Goal: Transaction & Acquisition: Purchase product/service

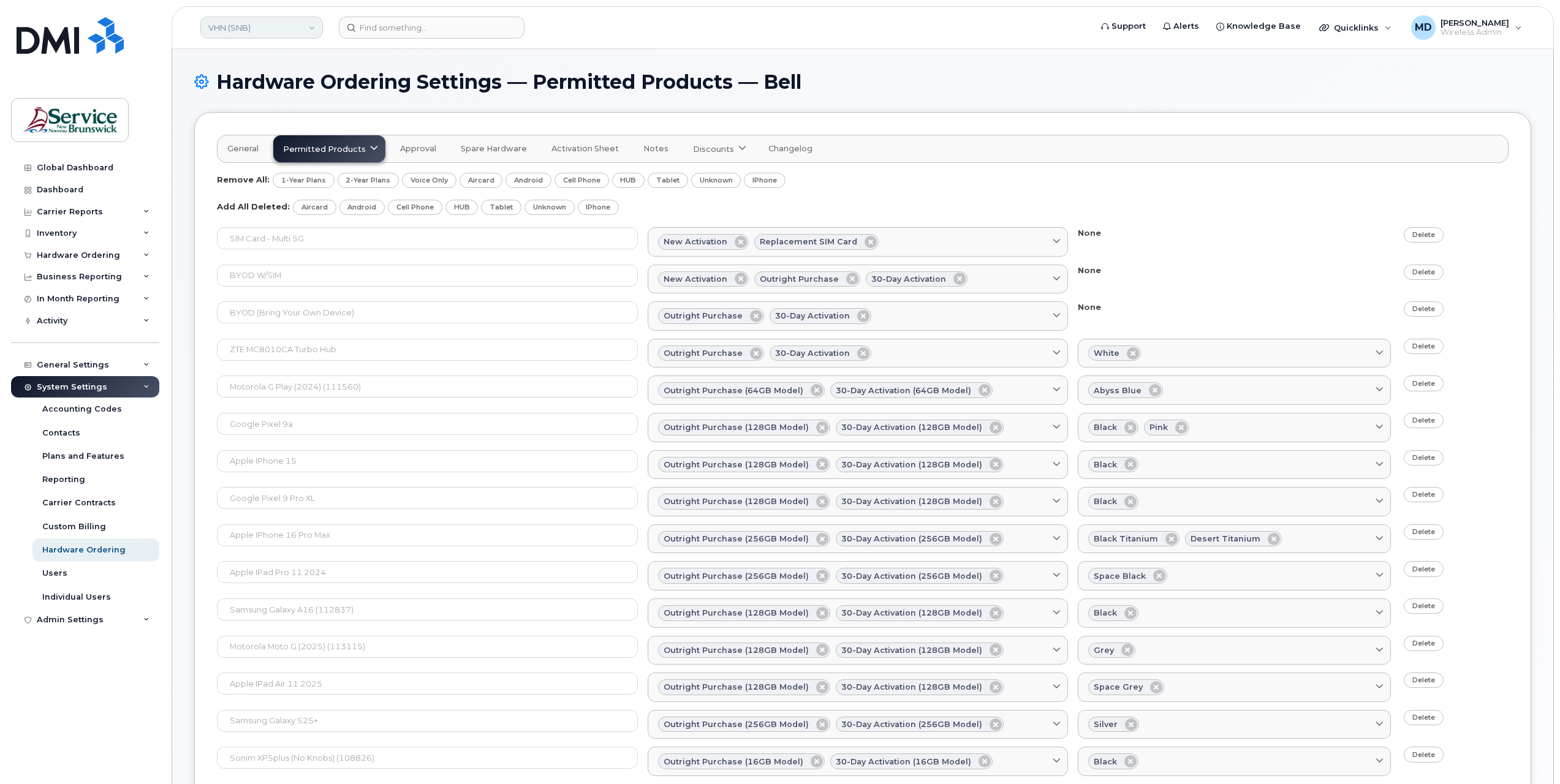
click at [290, 37] on link "VHN (SNB)" at bounding box center [261, 28] width 122 height 22
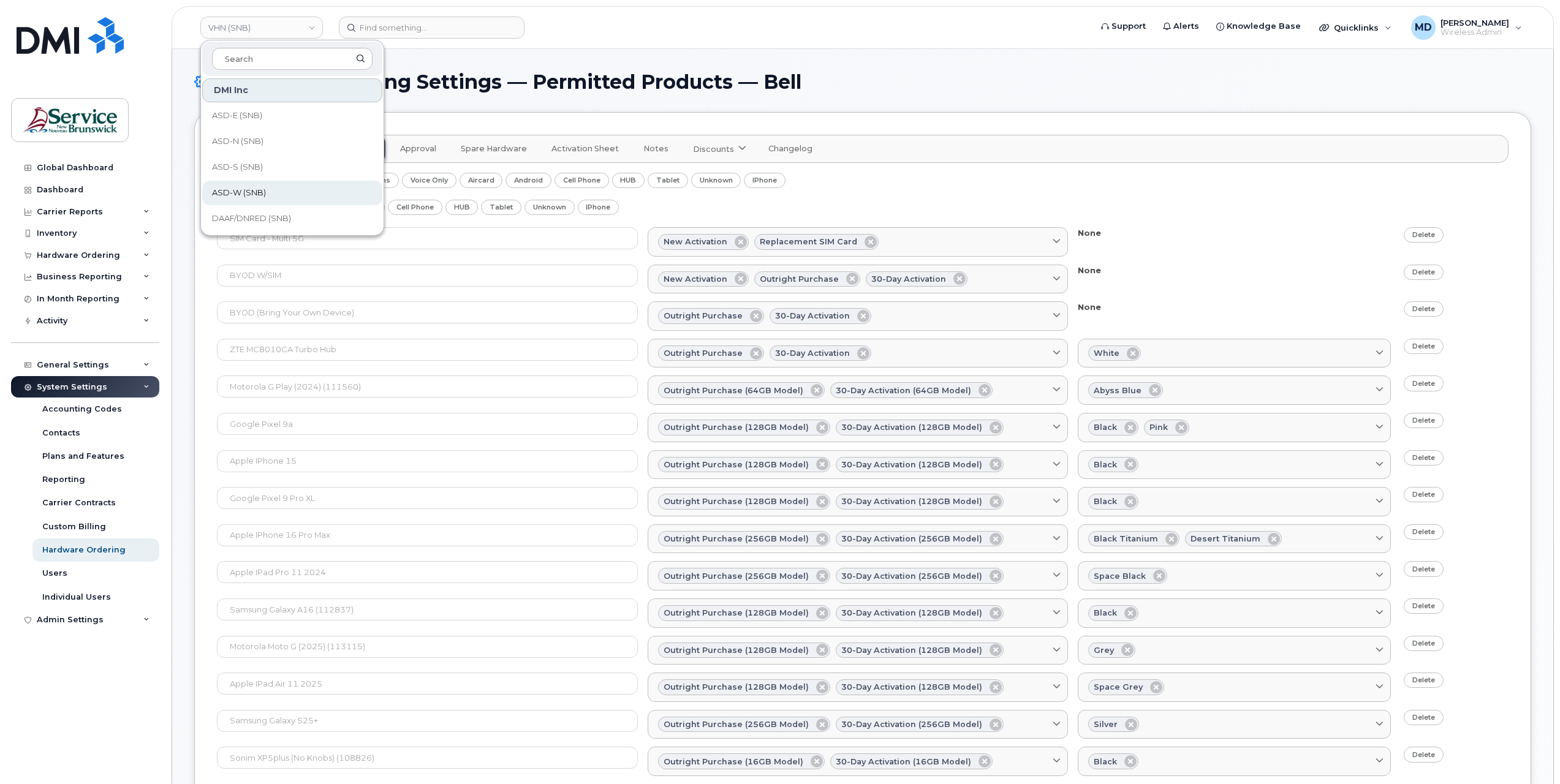
scroll to position [593, 0]
click at [259, 142] on span "Service [GEOGRAPHIC_DATA] (SNB)" at bounding box center [282, 141] width 141 height 24
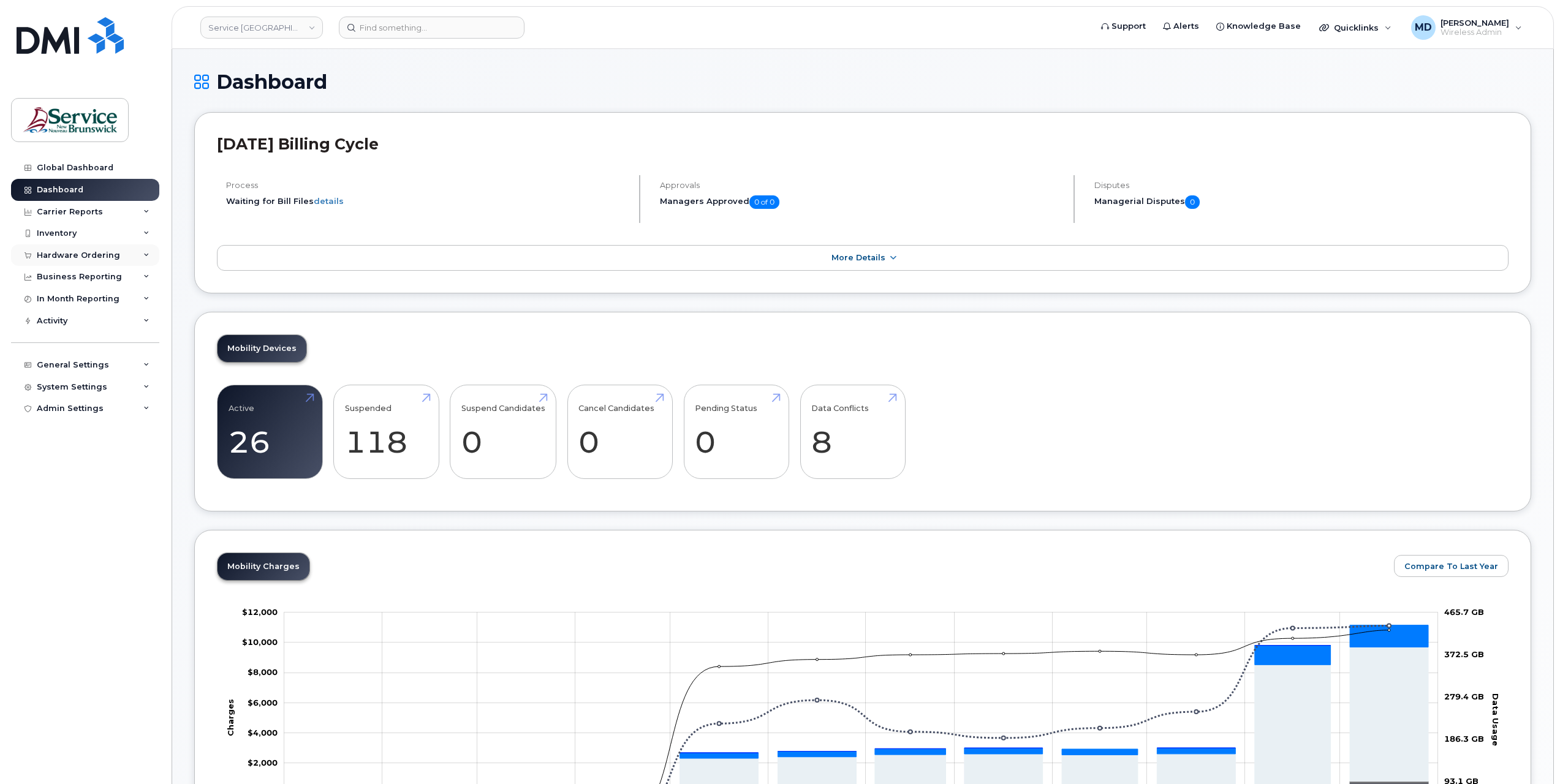
click at [67, 254] on div "Hardware Ordering" at bounding box center [79, 255] width 84 height 10
click at [54, 296] on div "Orders" at bounding box center [58, 301] width 30 height 11
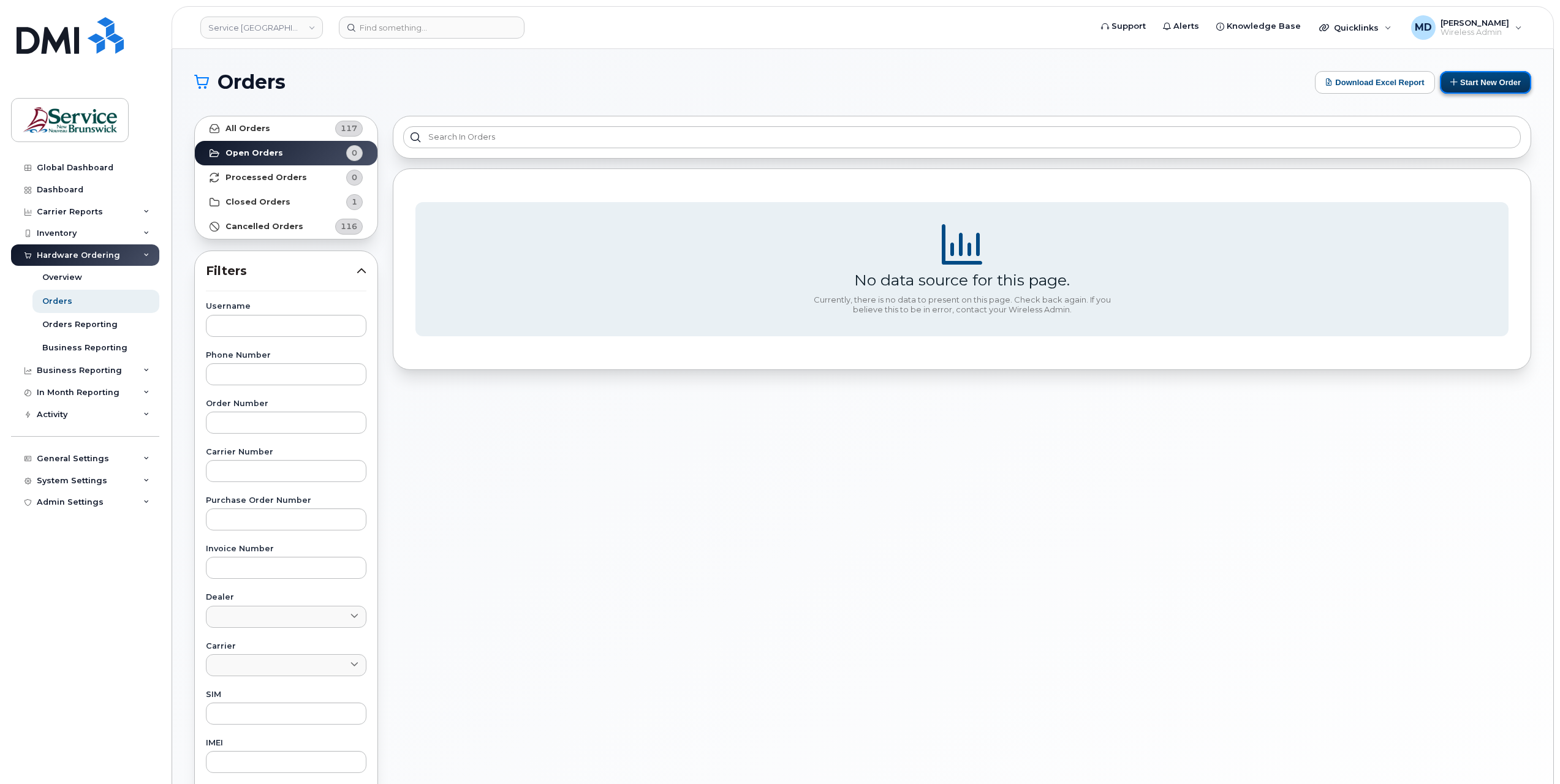
click at [1479, 76] on button "Start New Order" at bounding box center [1485, 82] width 91 height 23
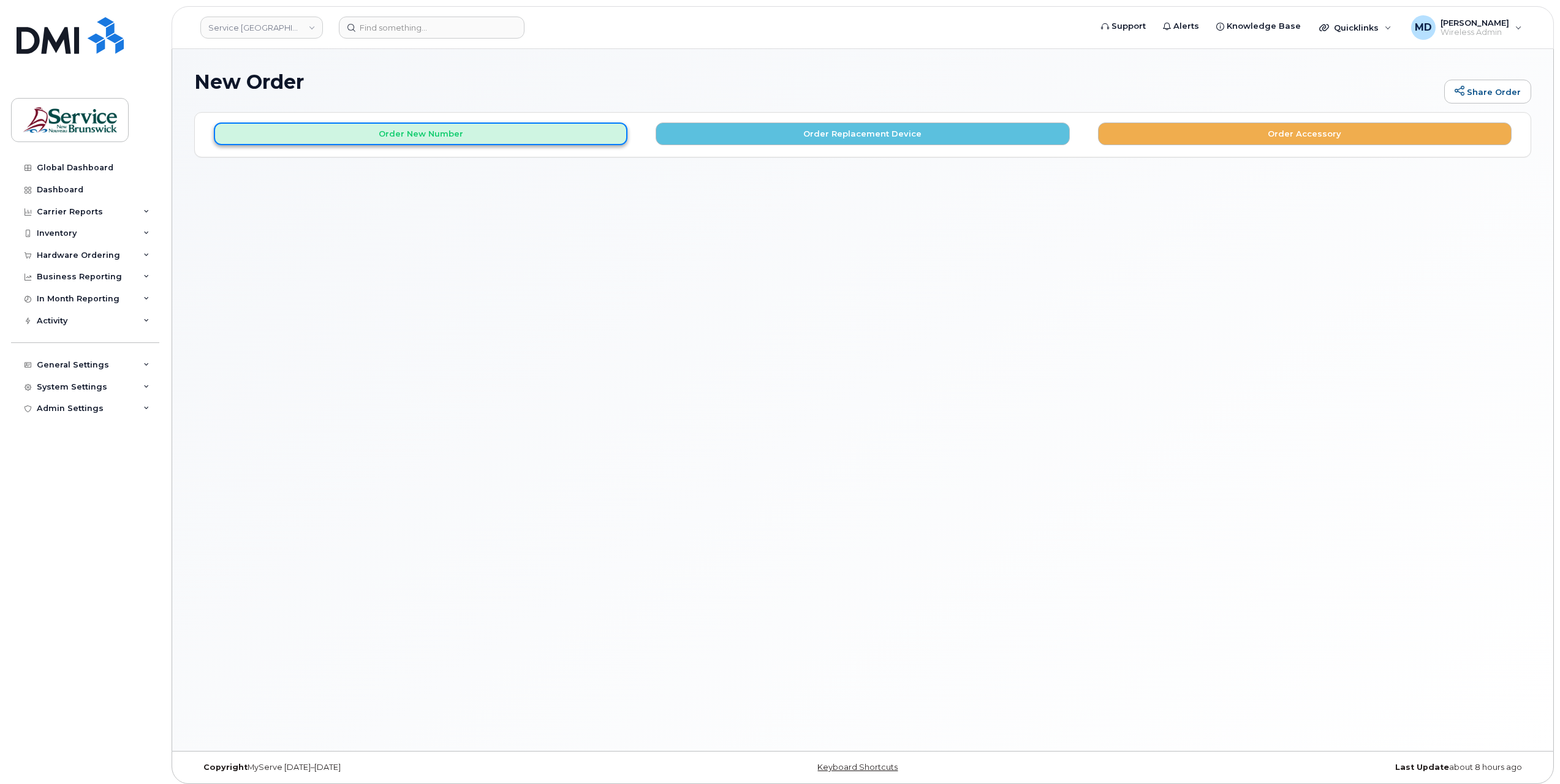
click at [398, 131] on button "Order New Number" at bounding box center [420, 133] width 413 height 23
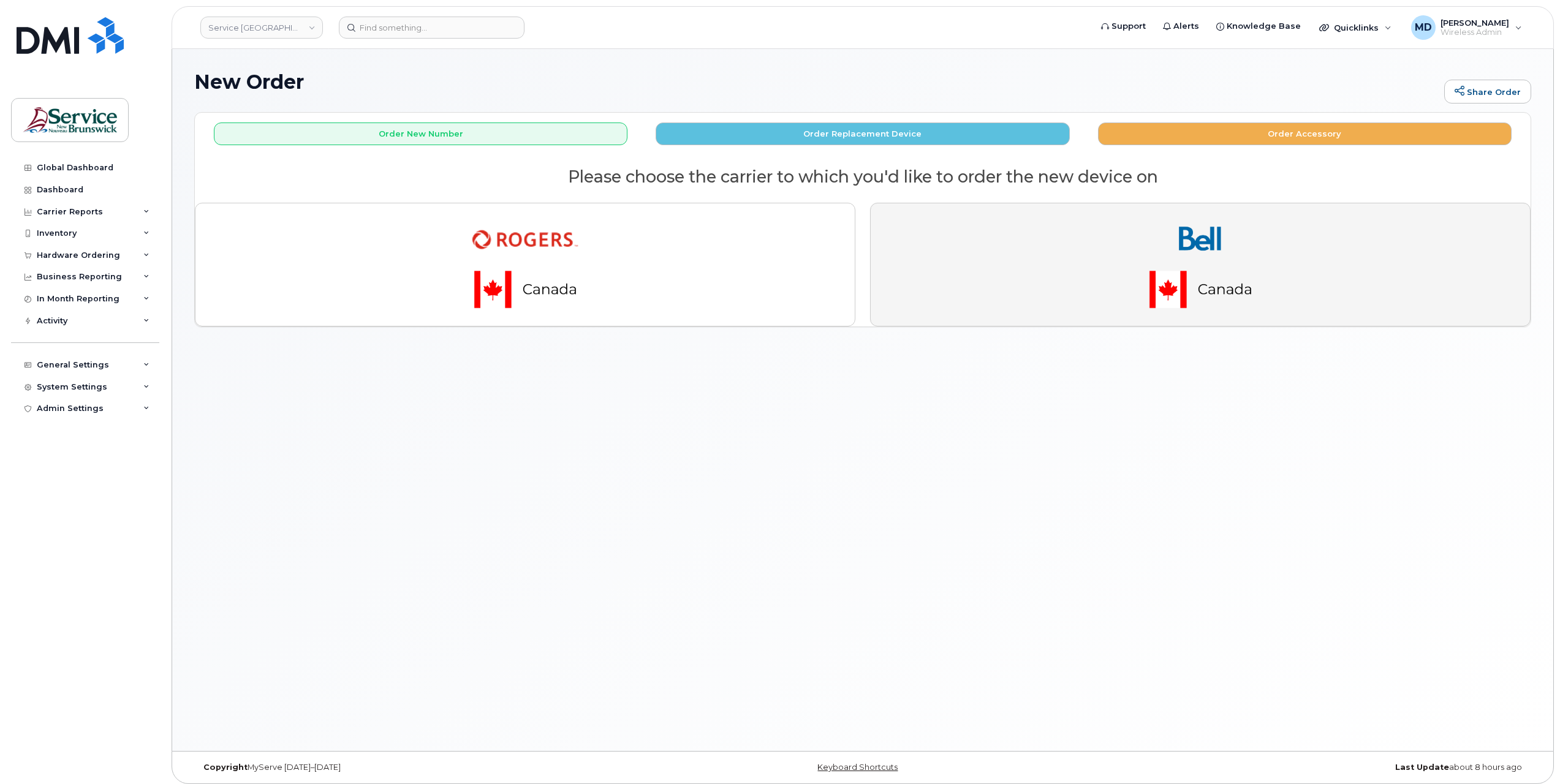
click at [1093, 291] on button "button" at bounding box center [1200, 264] width 660 height 124
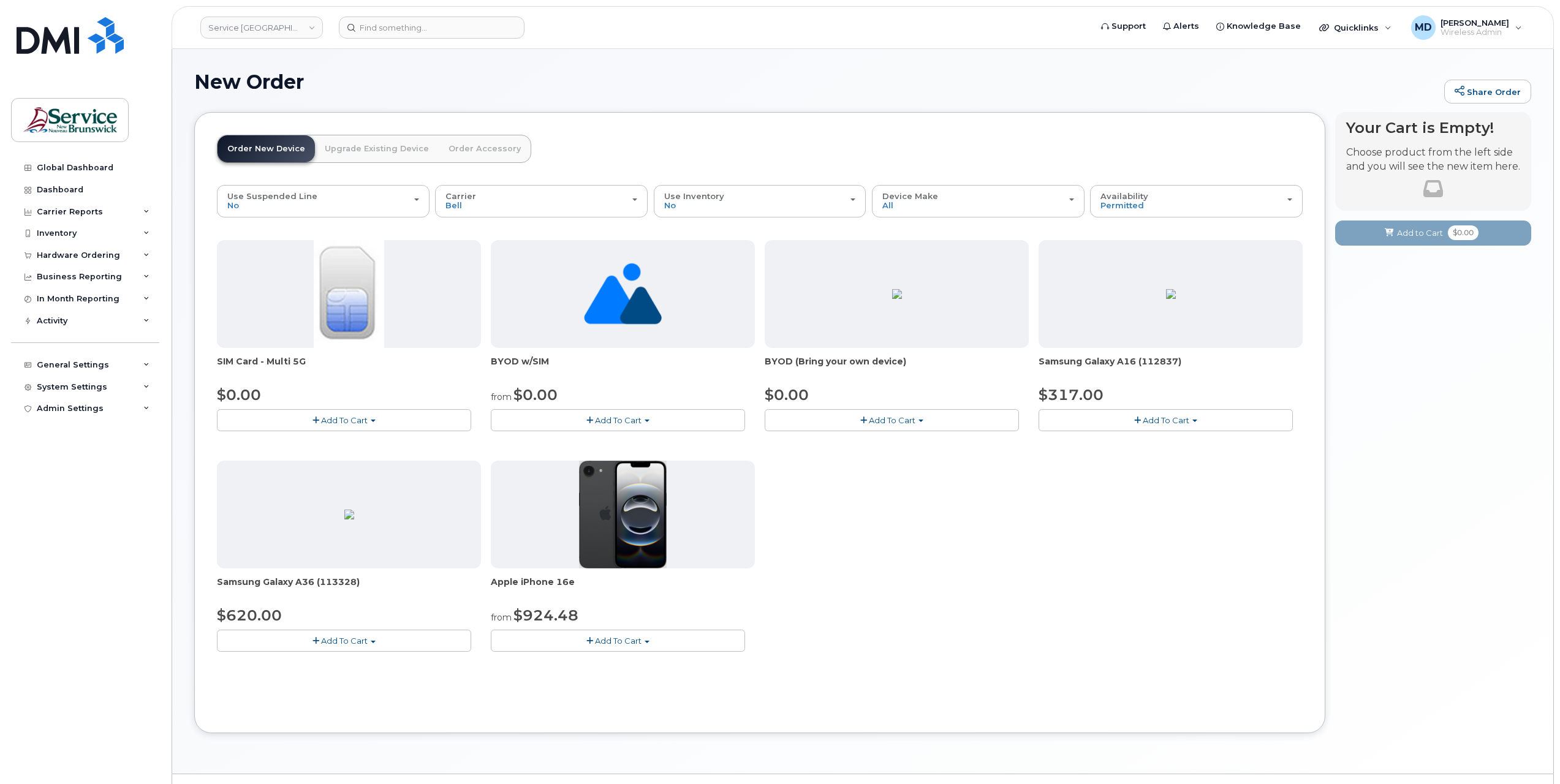
click at [408, 412] on button "Add To Cart" at bounding box center [344, 420] width 254 height 22
click at [290, 438] on link "$0.00 - New Activation" at bounding box center [278, 443] width 116 height 15
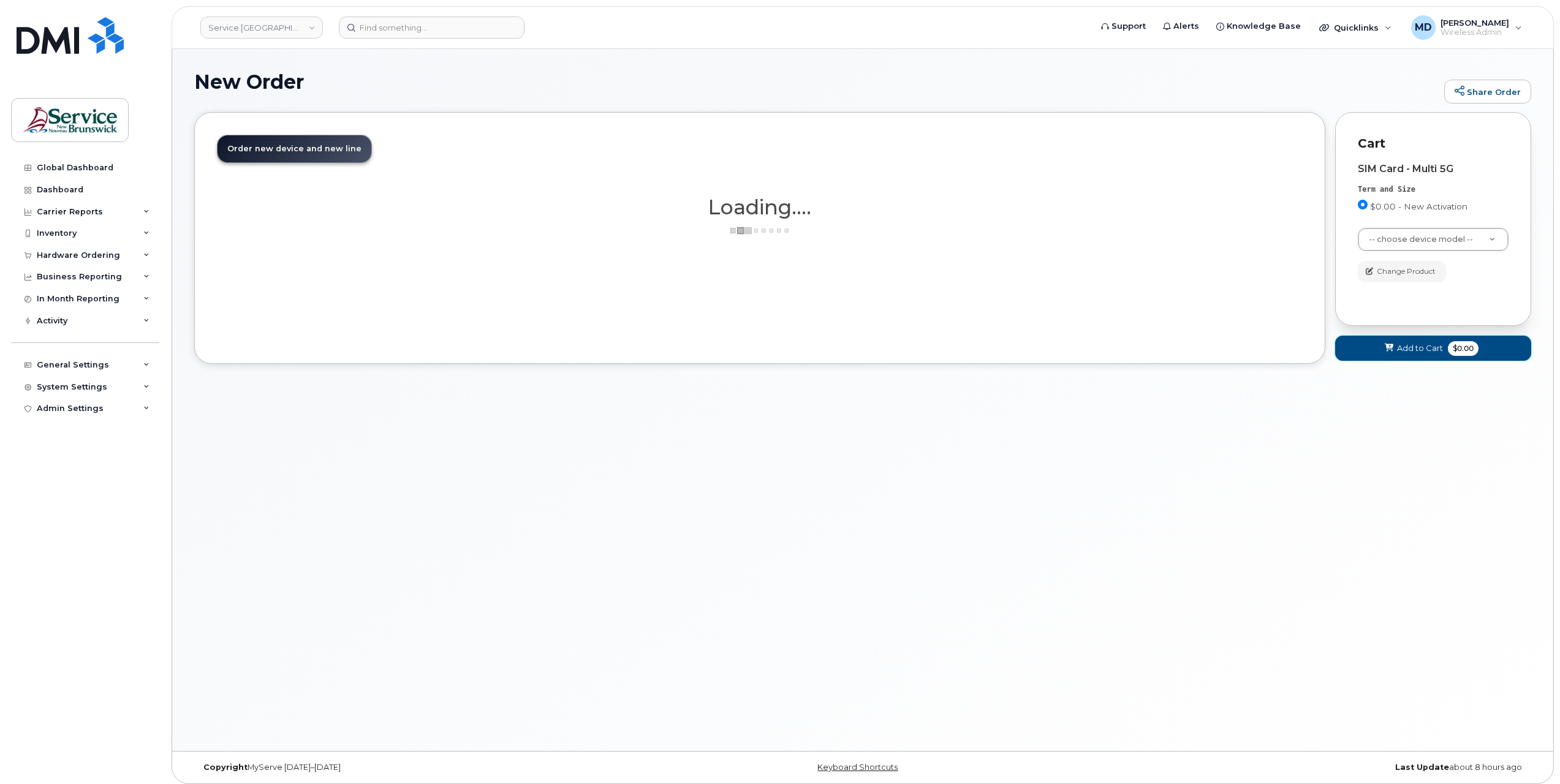
click at [1432, 351] on span "Add to Cart" at bounding box center [1419, 348] width 46 height 12
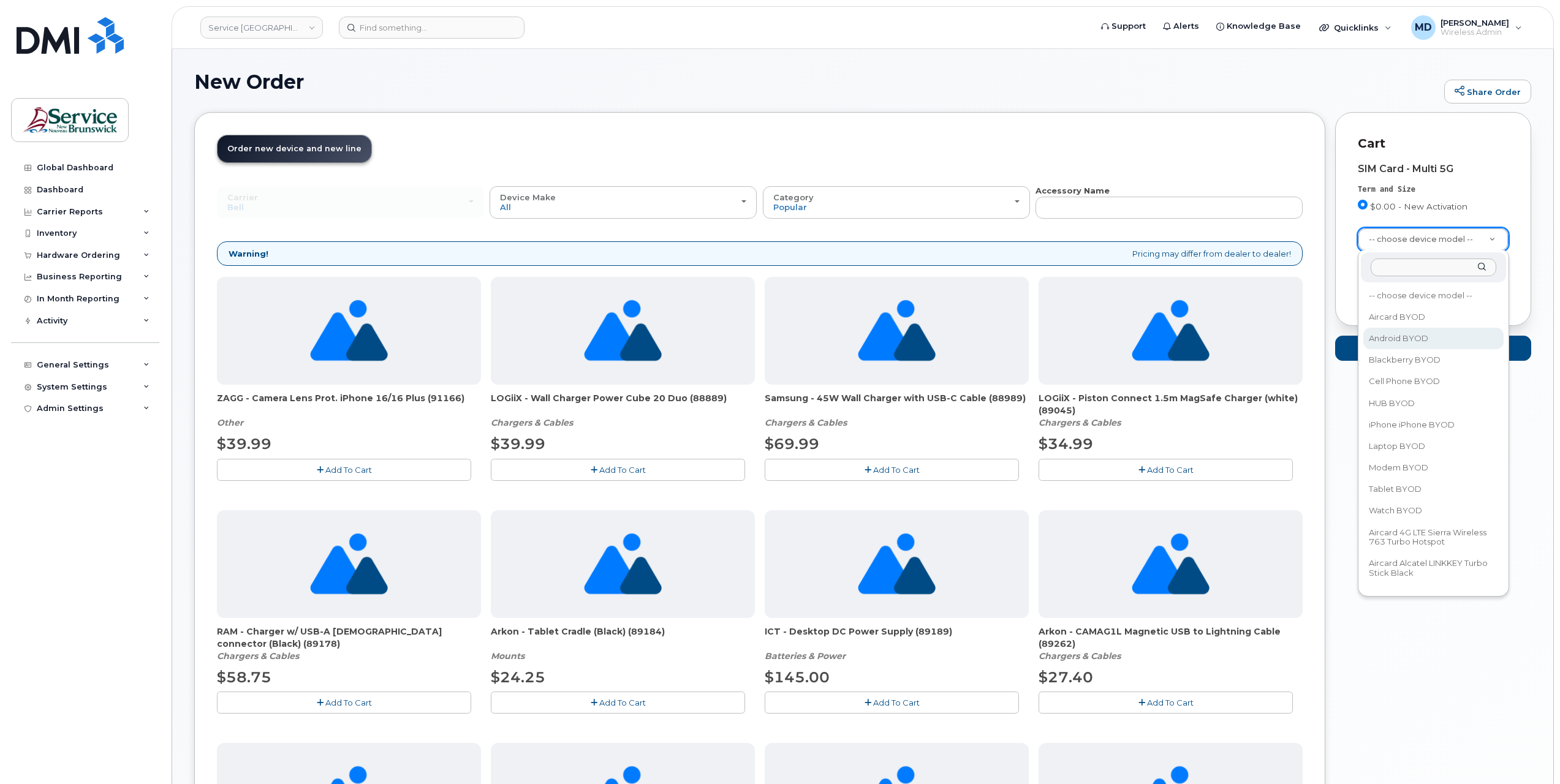
select select "2422"
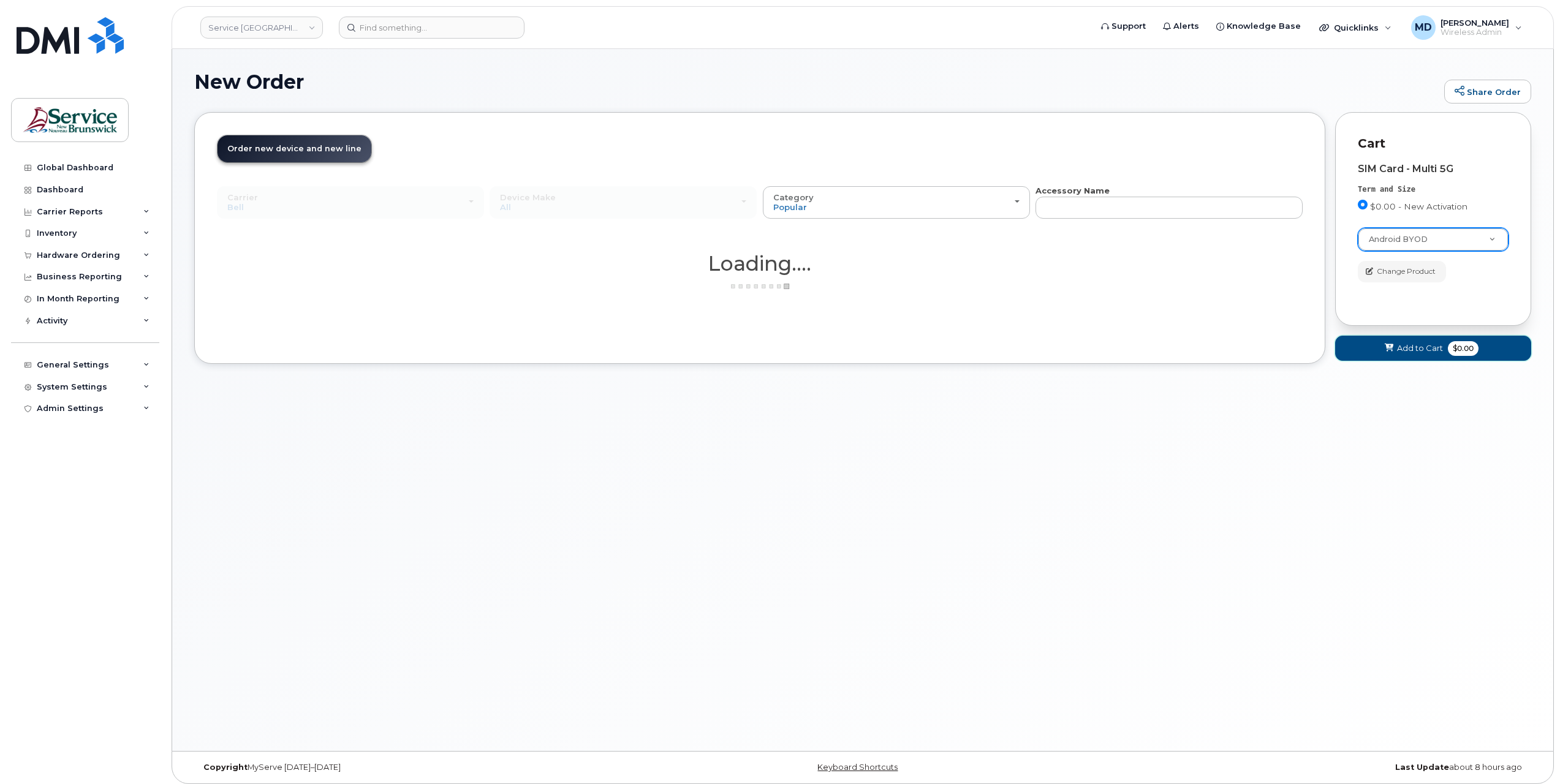
click at [1409, 344] on span "Add to Cart" at bounding box center [1419, 348] width 46 height 12
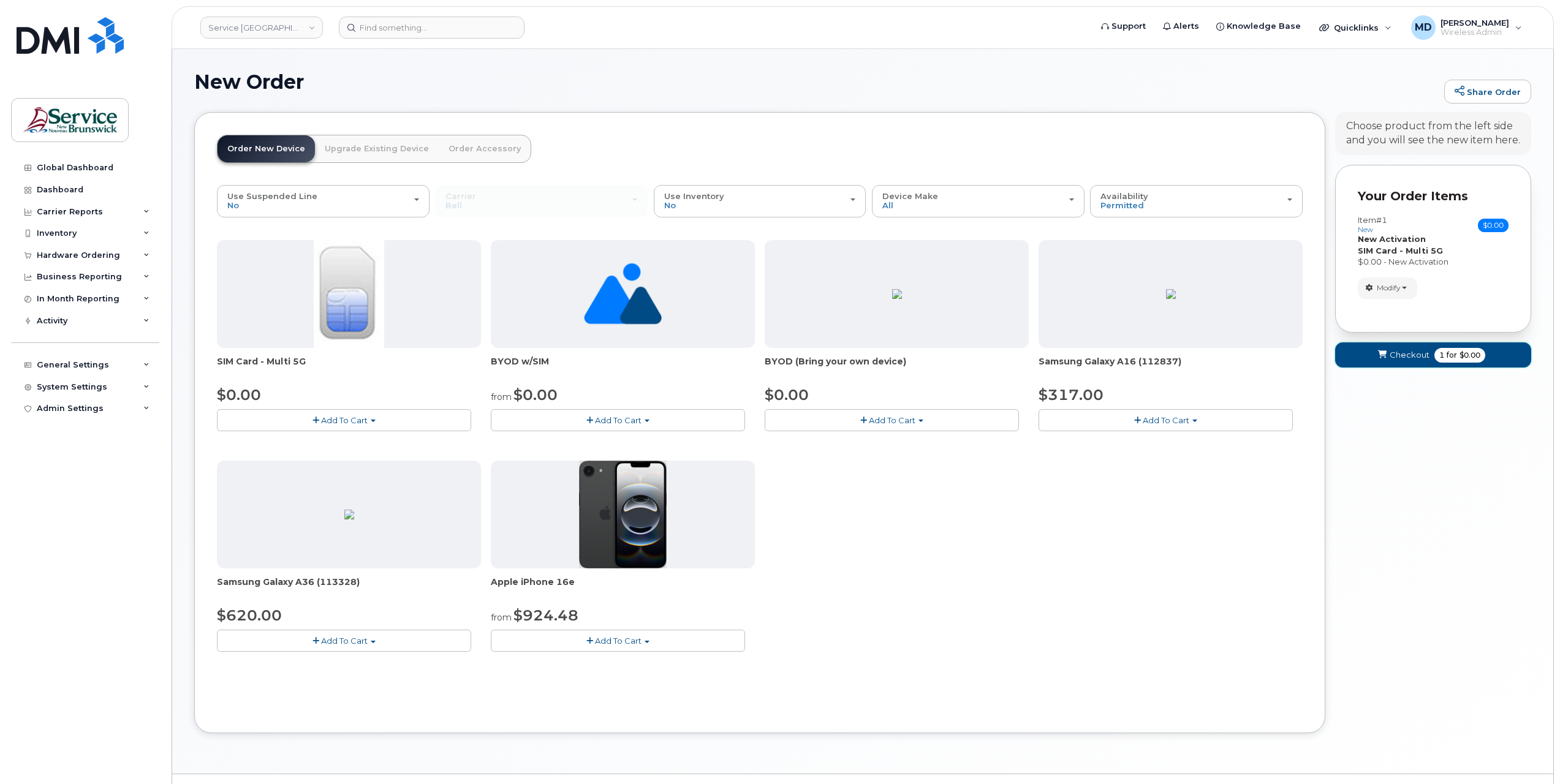
click at [1407, 354] on span "Checkout" at bounding box center [1409, 355] width 40 height 12
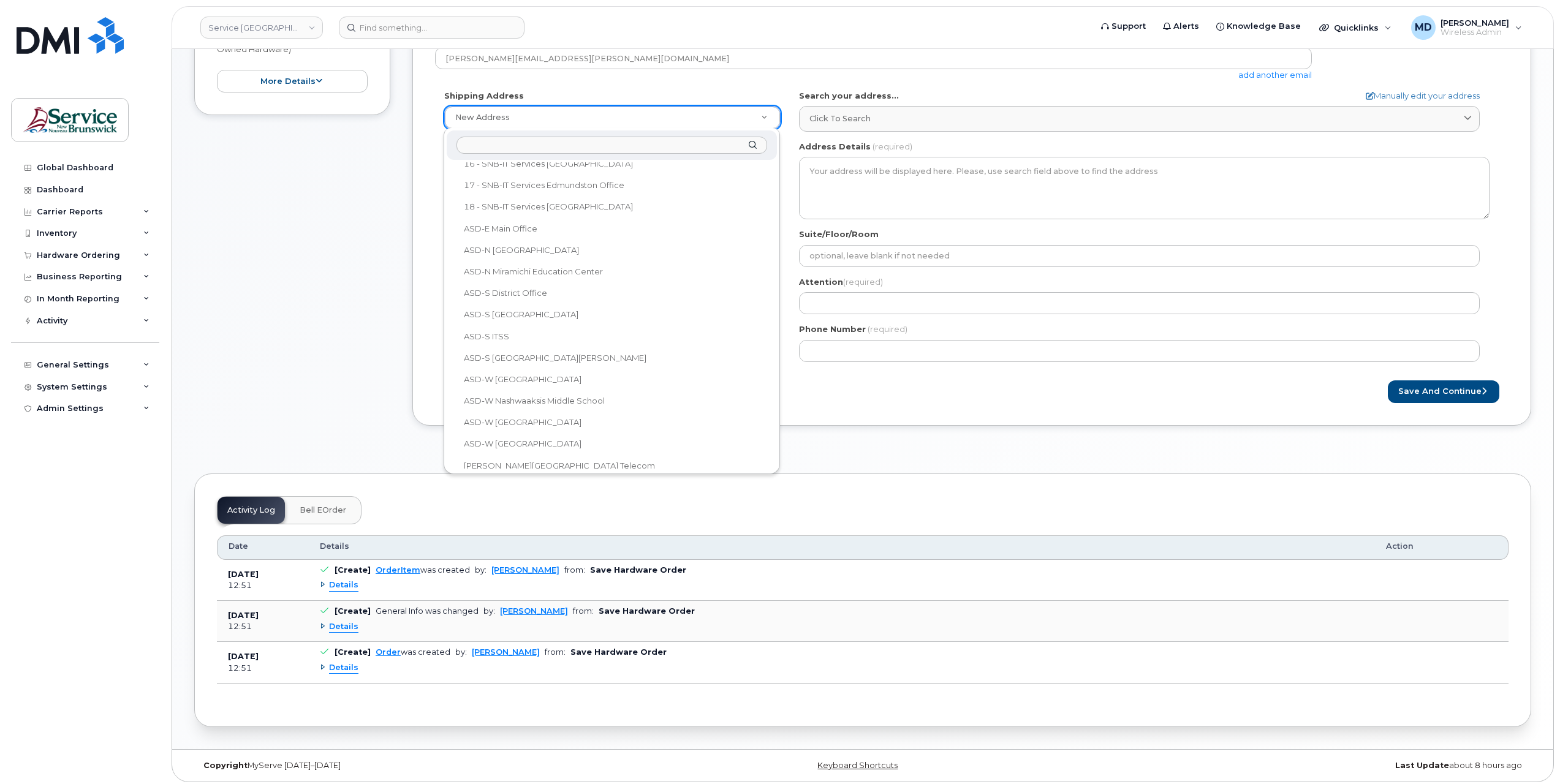
scroll to position [202, 0]
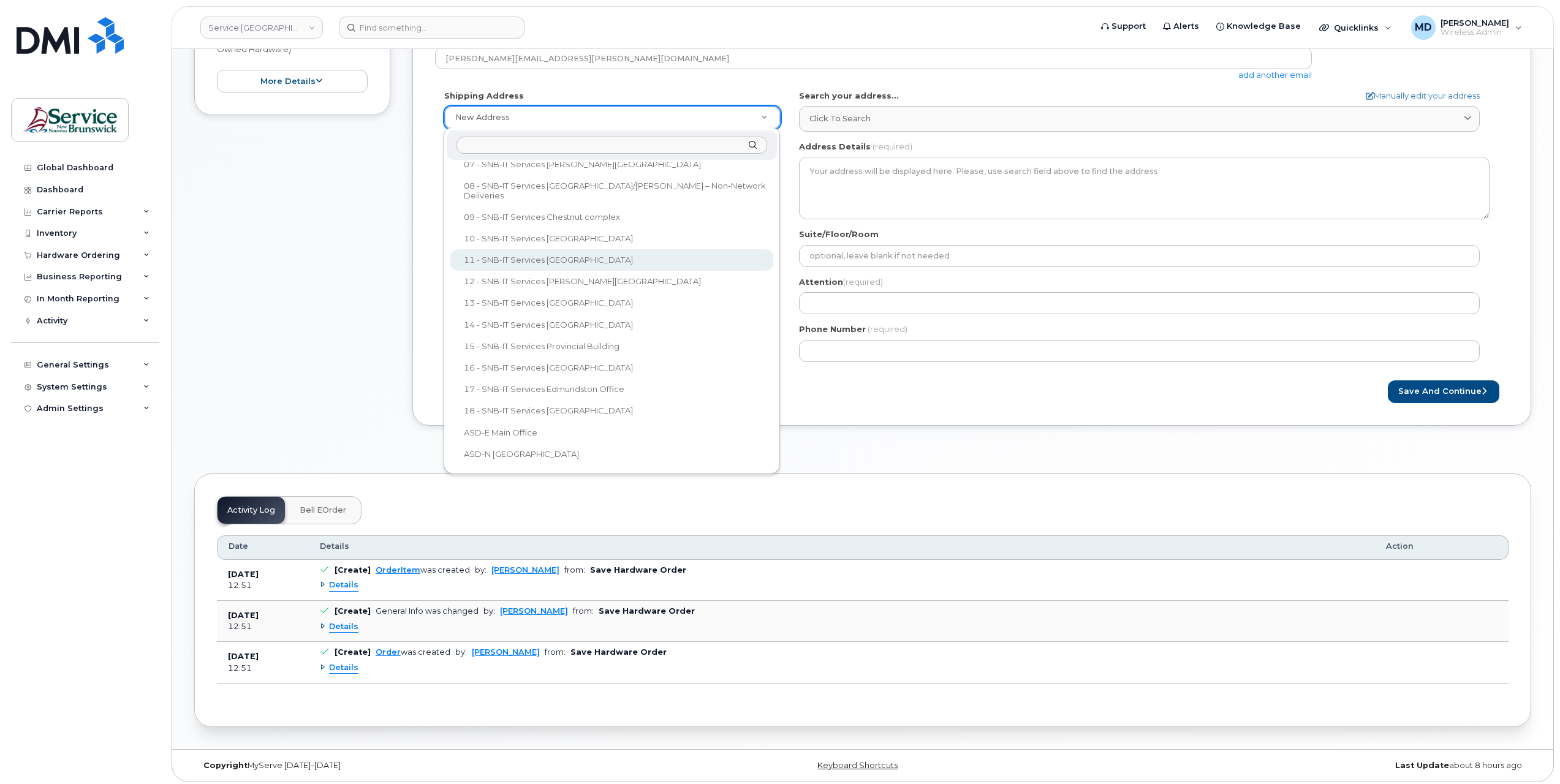
select select
type textarea "[STREET_ADDRESS][PERSON_NAME]"
type input "[PERSON_NAME]"
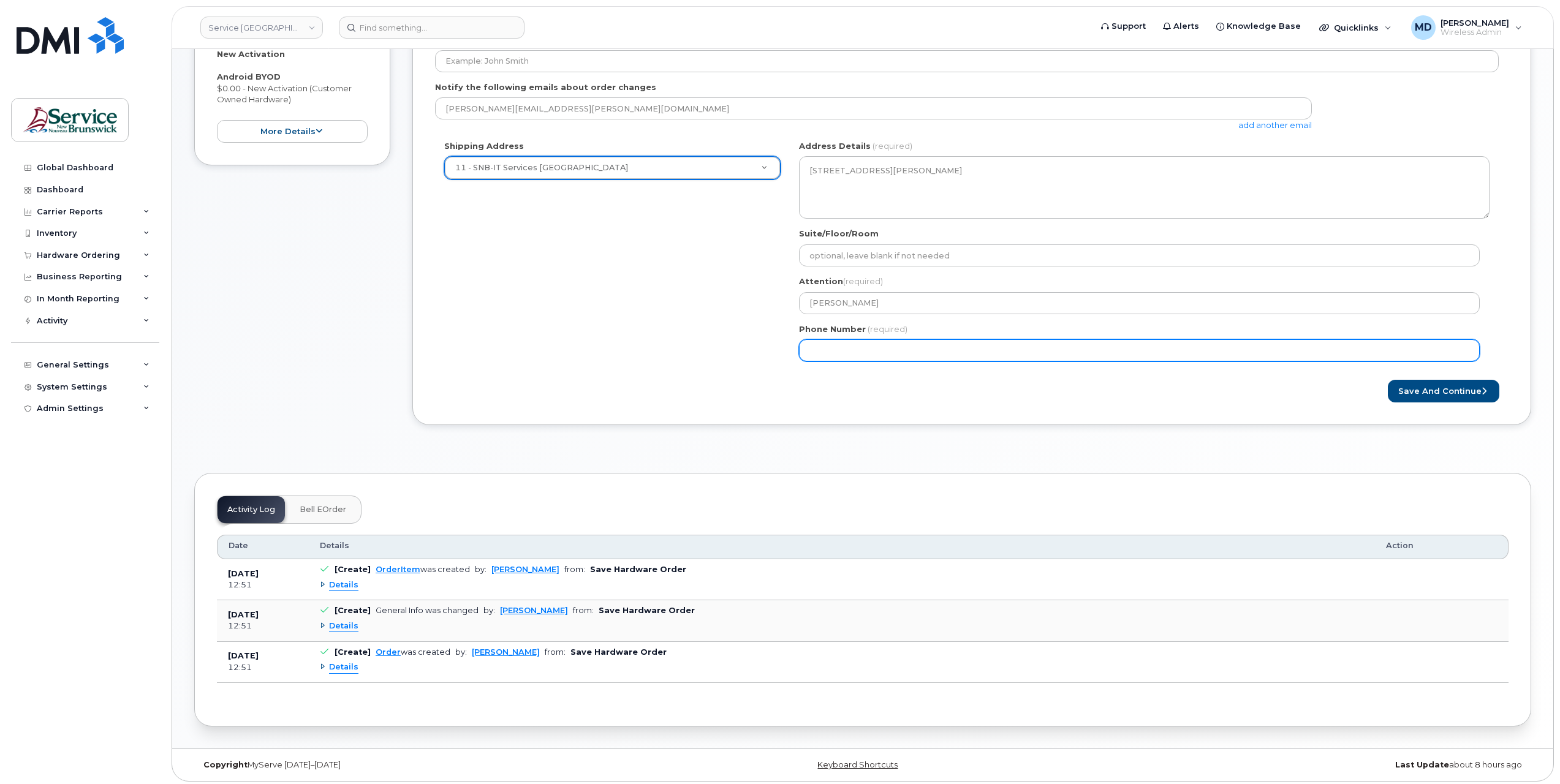
click at [911, 356] on input "Phone Number" at bounding box center [1139, 351] width 680 height 22
type input "5062615198"
select select
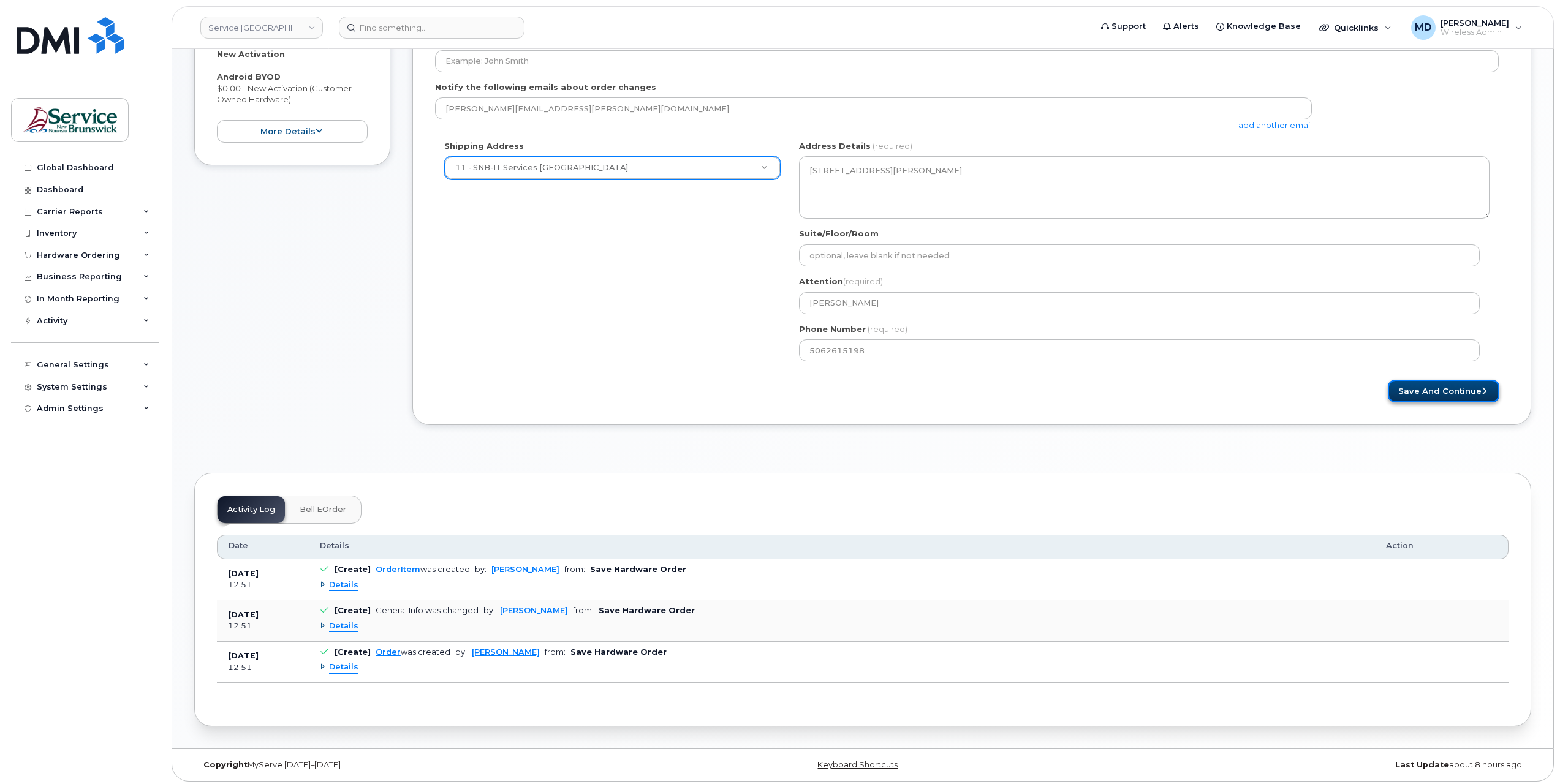
click at [1419, 393] on button "Save and Continue" at bounding box center [1443, 391] width 111 height 23
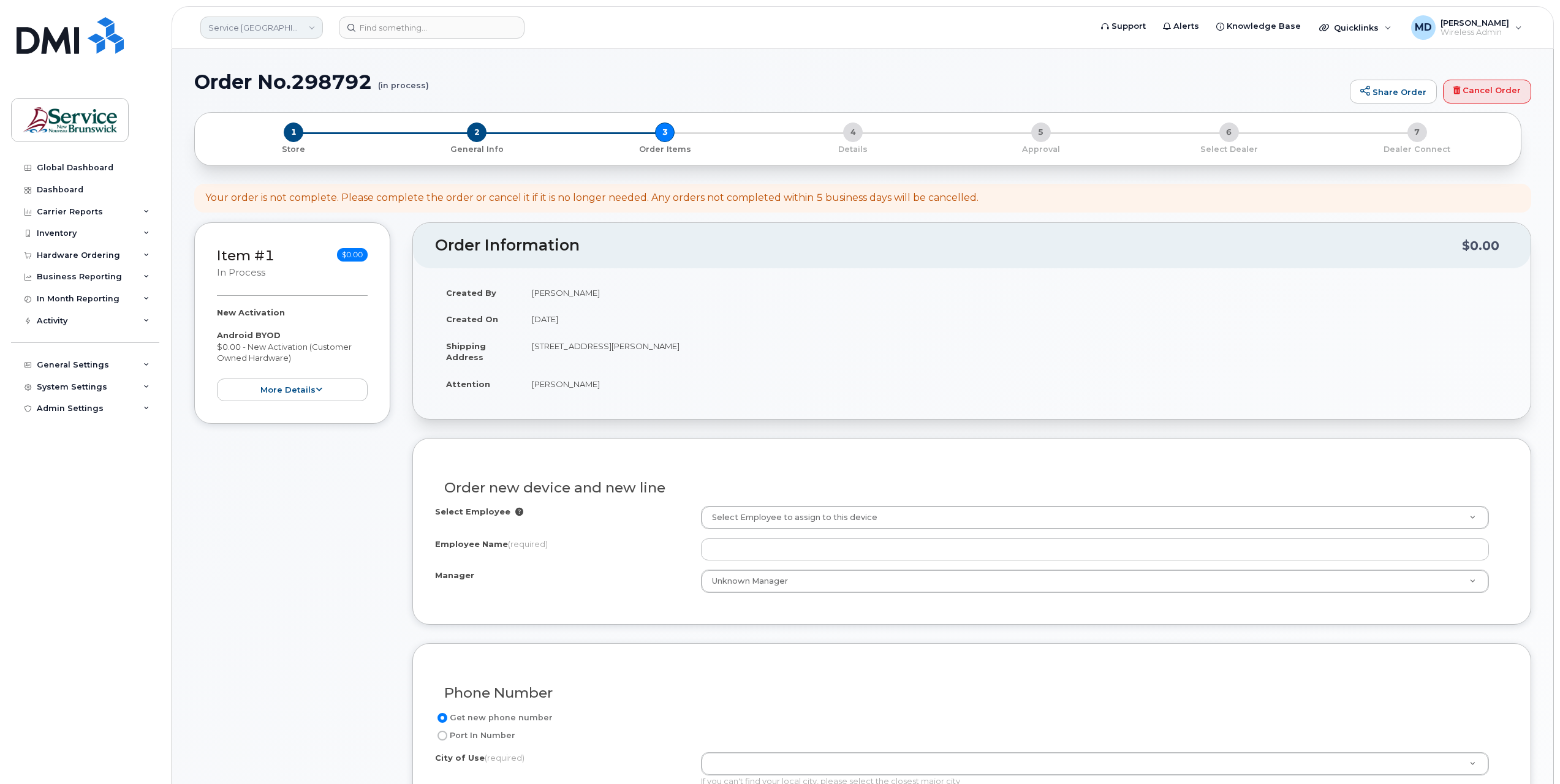
click at [290, 28] on link "Service [GEOGRAPHIC_DATA] (SNB)" at bounding box center [261, 28] width 122 height 22
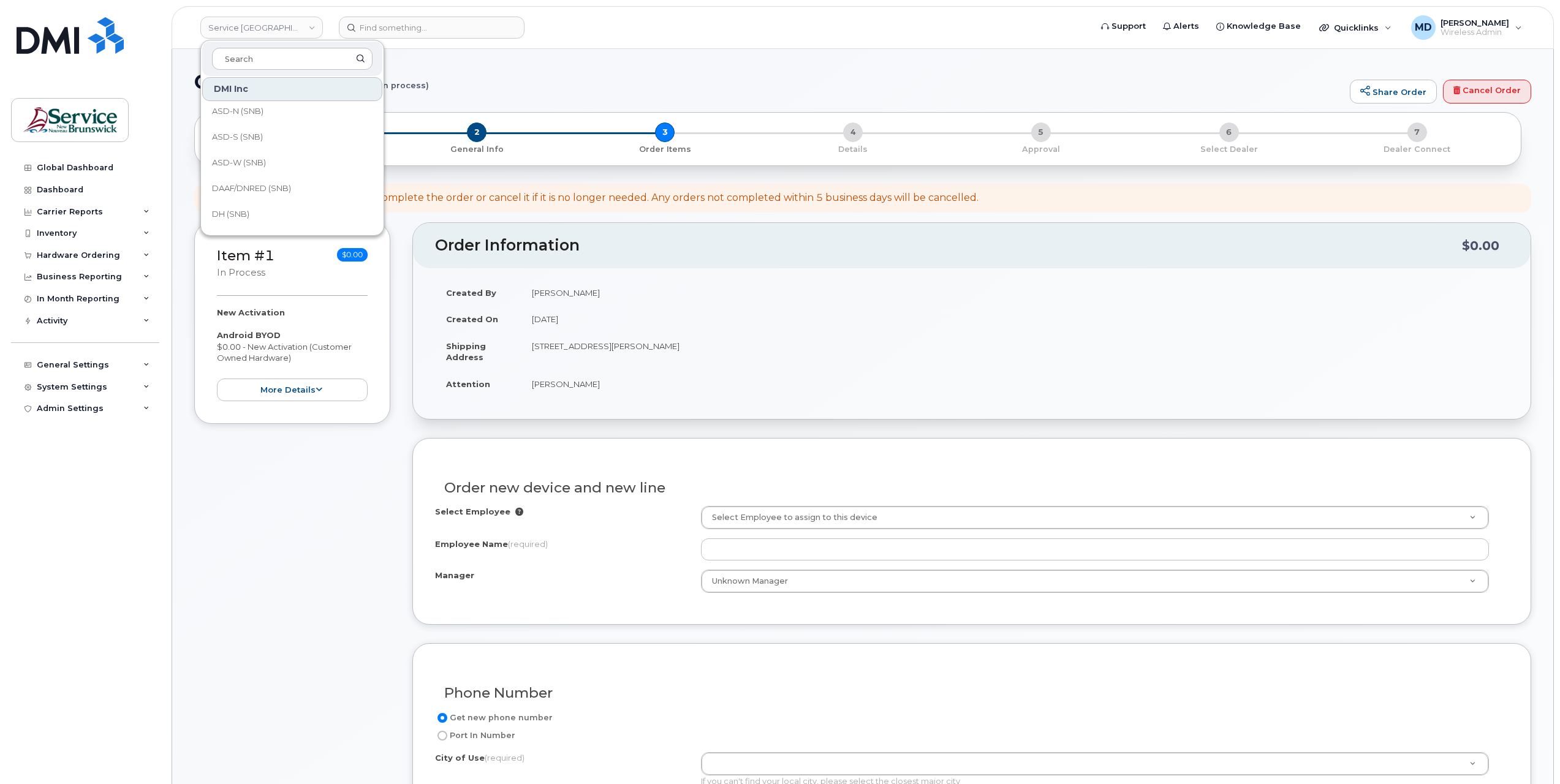
scroll to position [2, 0]
click at [267, 184] on link "ASD-W (SNB)" at bounding box center [292, 191] width 180 height 24
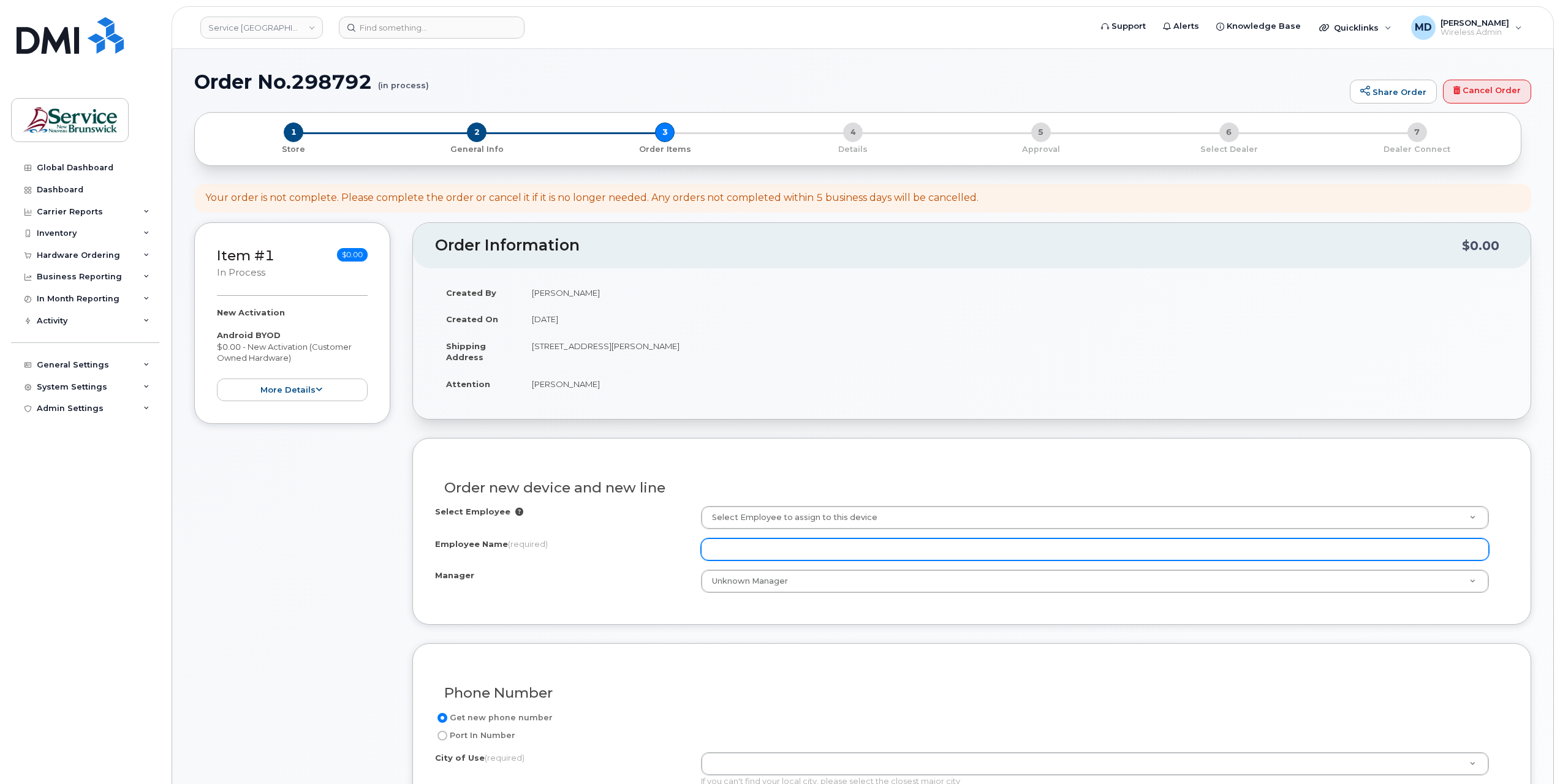
click at [762, 550] on input "Employee Name (required)" at bounding box center [1094, 549] width 788 height 22
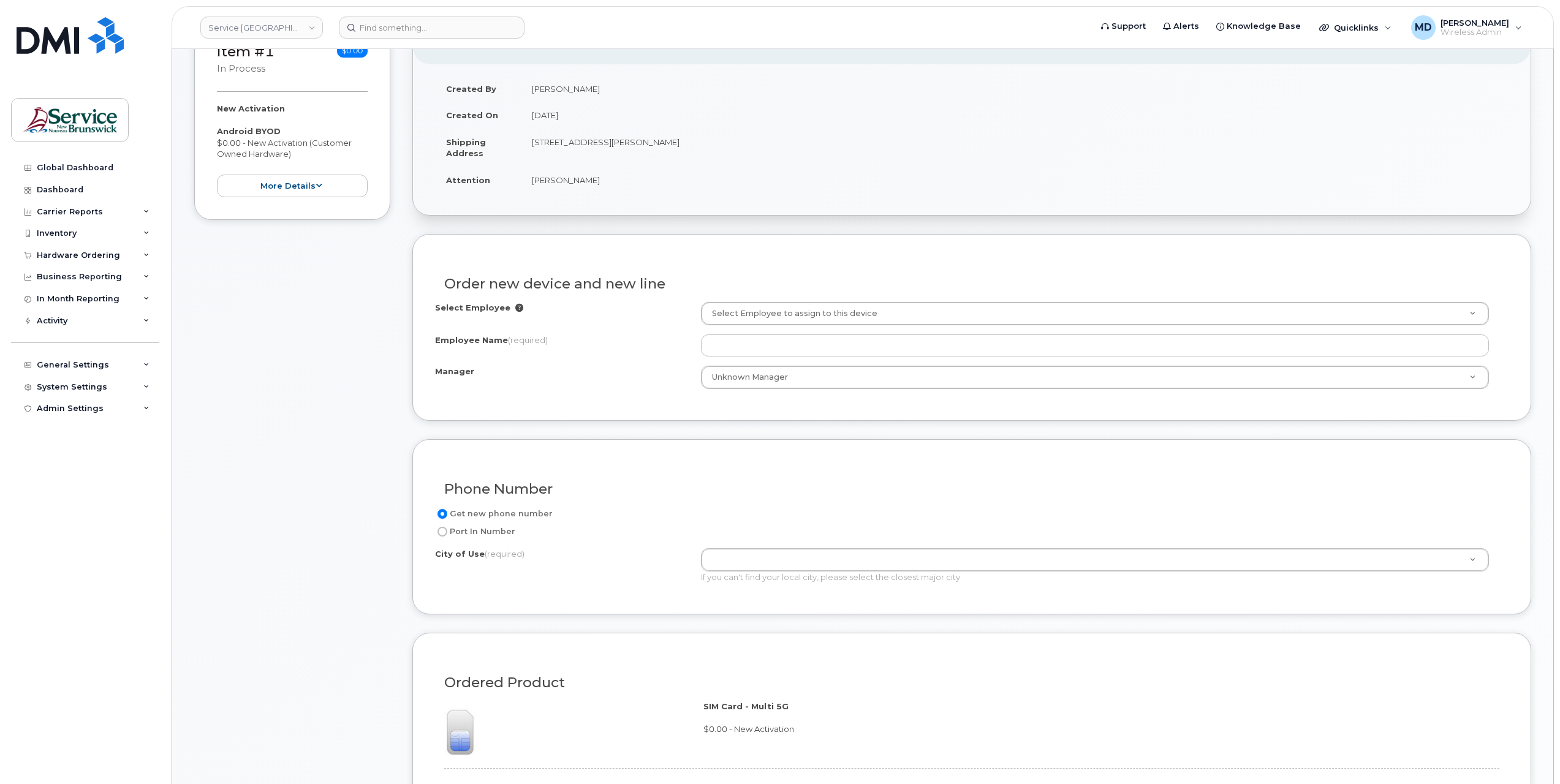
click at [462, 531] on label "Port In Number" at bounding box center [475, 532] width 80 height 15
click at [447, 531] on input "Port In Number" at bounding box center [443, 532] width 10 height 10
radio input "true"
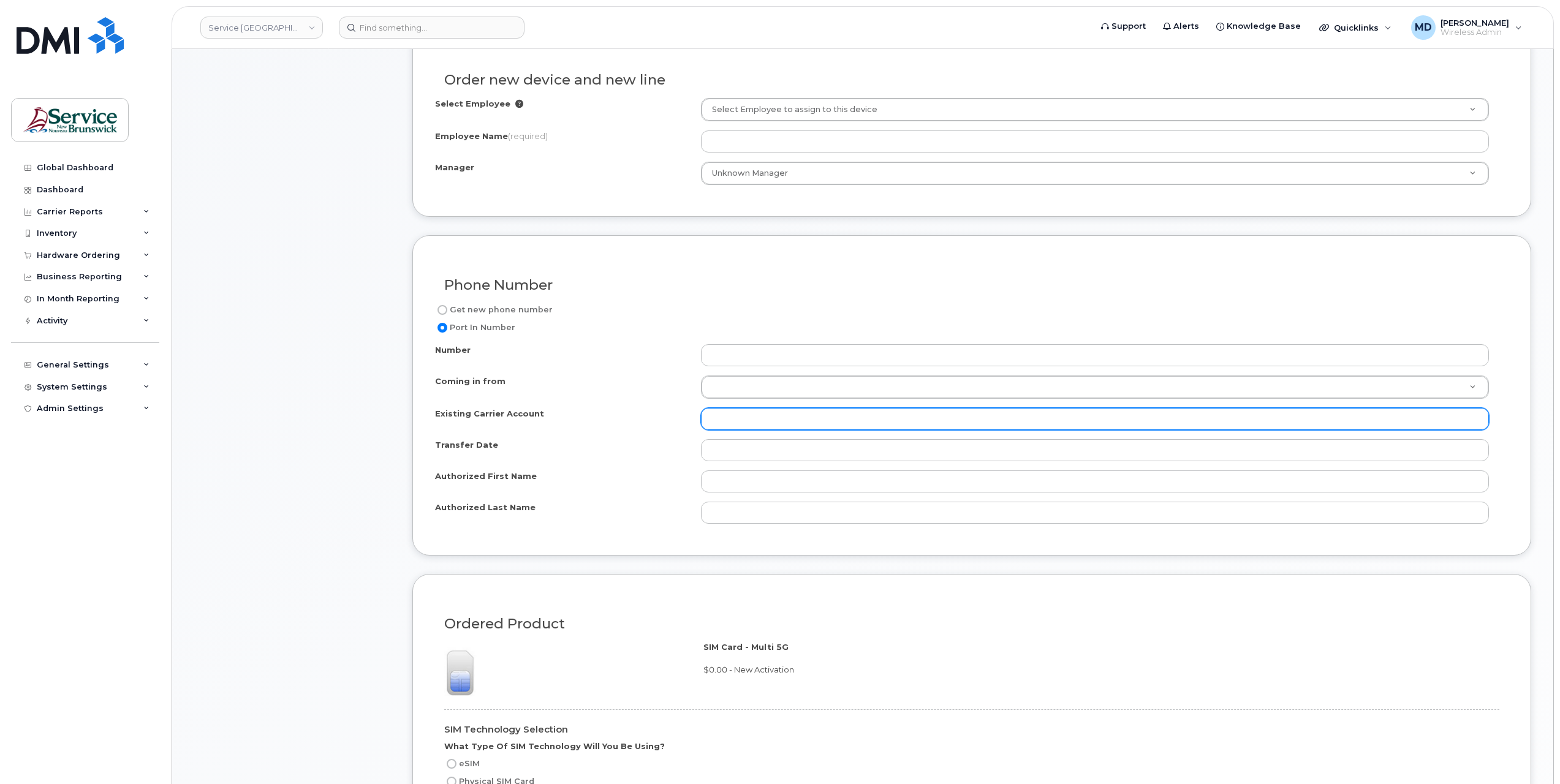
click at [731, 420] on input "Existing Carrier Account" at bounding box center [1094, 419] width 788 height 22
click at [735, 418] on input "Existing Carrier Account" at bounding box center [1094, 419] width 788 height 22
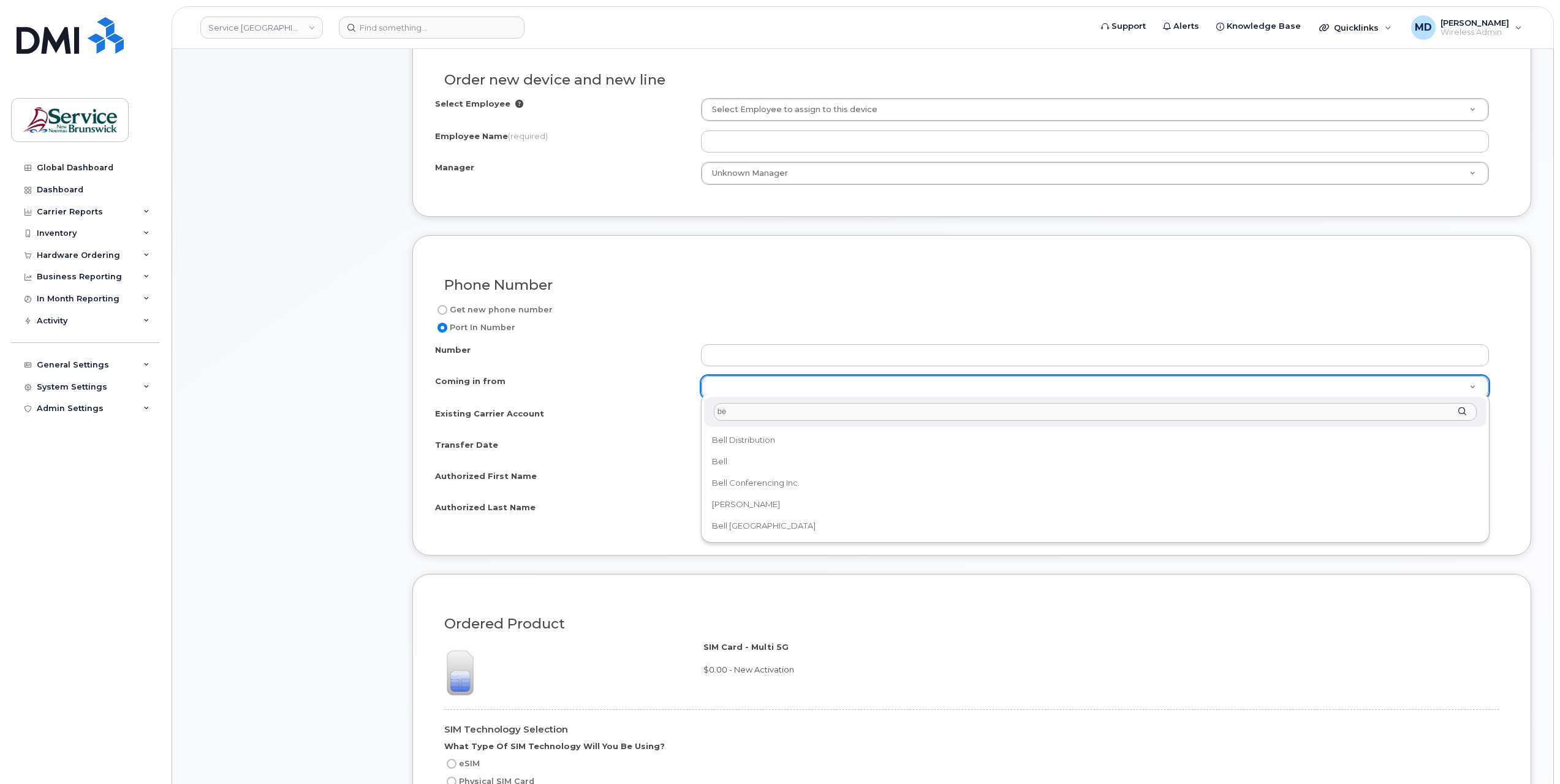
type input "be"
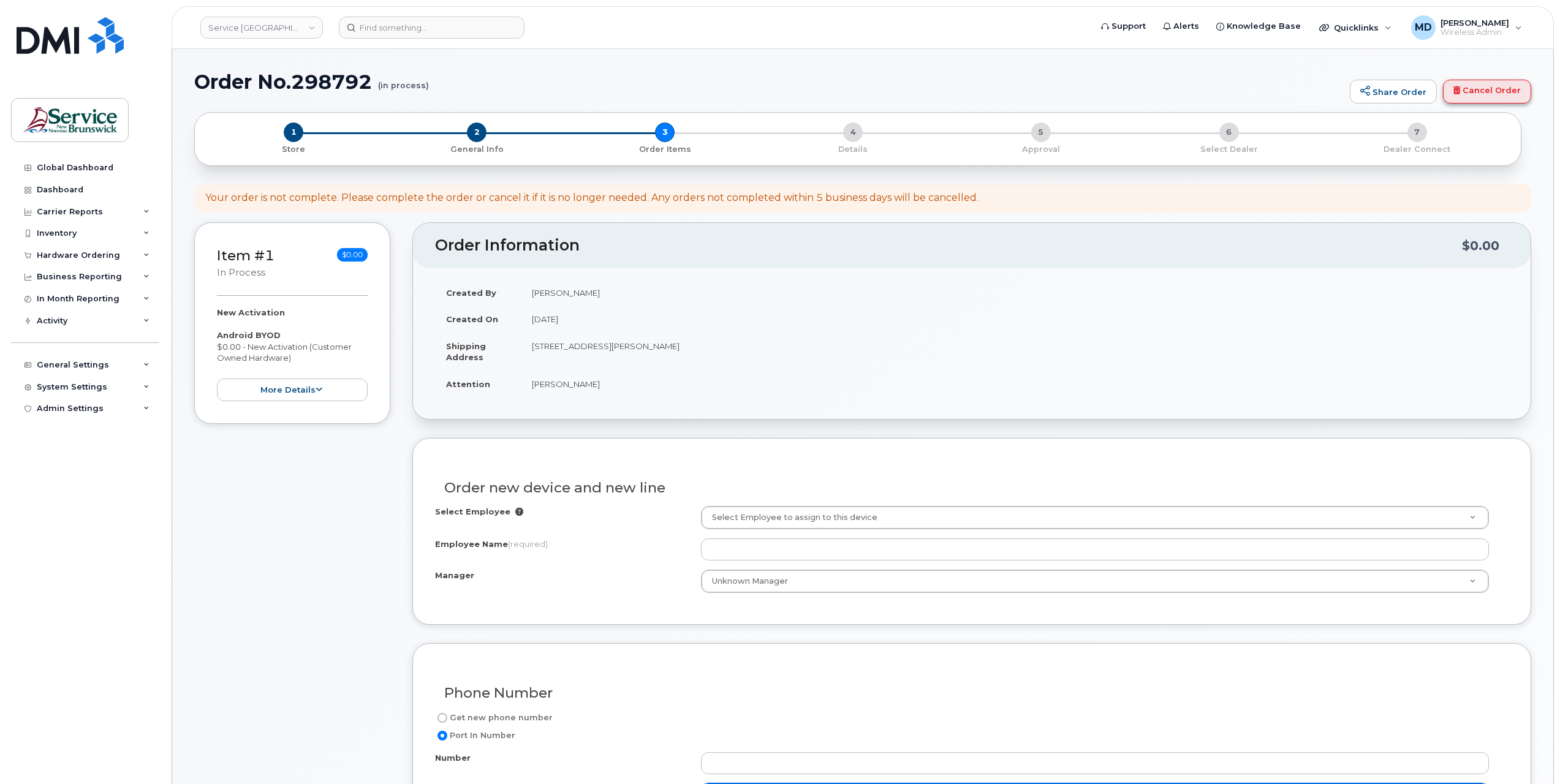
scroll to position [2, 0]
drag, startPoint x: 1492, startPoint y: 94, endPoint x: 839, endPoint y: 42, distance: 655.1
click at [1492, 94] on link "Cancel Order" at bounding box center [1486, 90] width 88 height 24
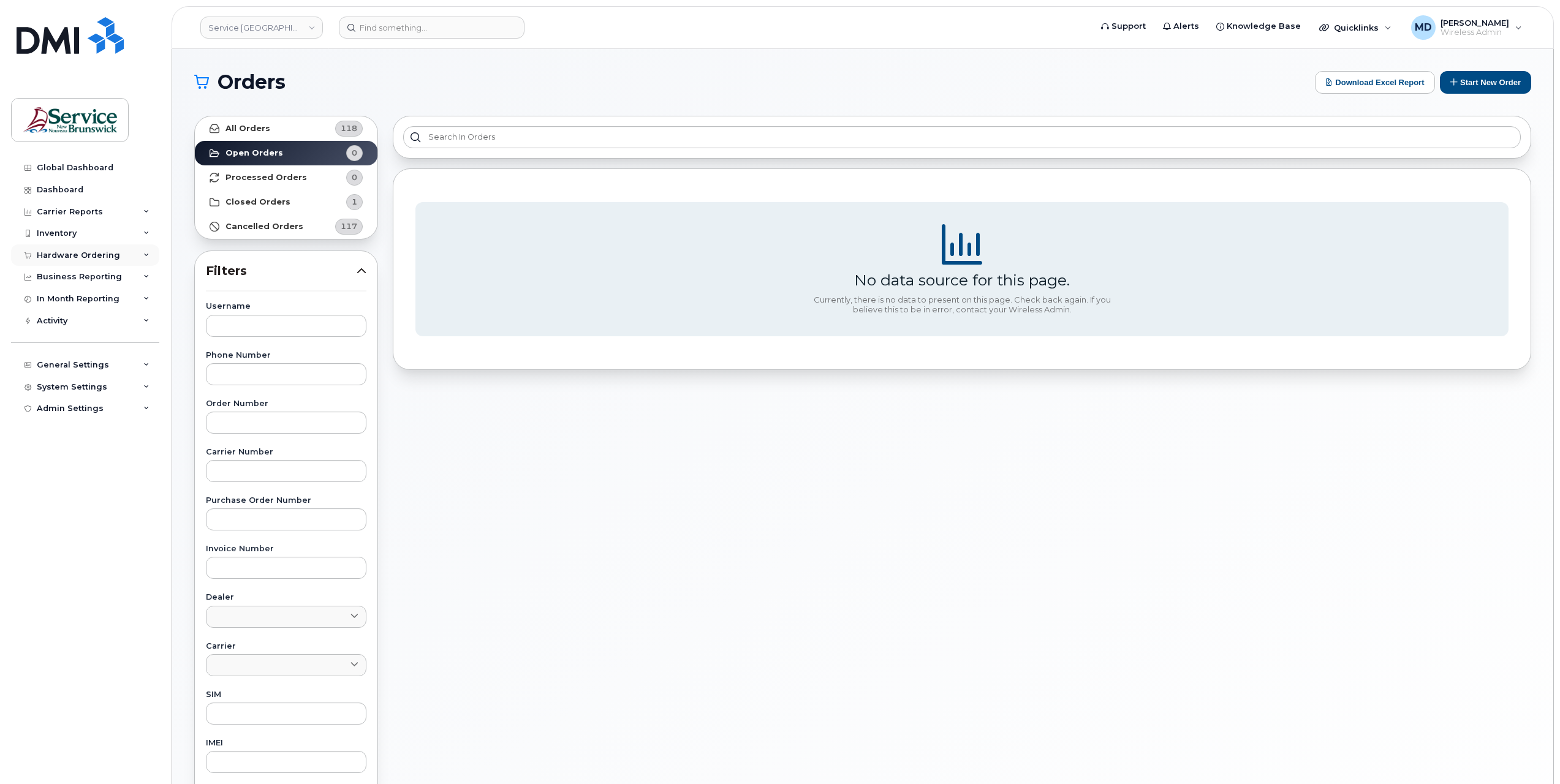
click at [71, 250] on div "Hardware Ordering" at bounding box center [79, 255] width 84 height 10
click at [1487, 76] on button "Start New Order" at bounding box center [1485, 82] width 91 height 23
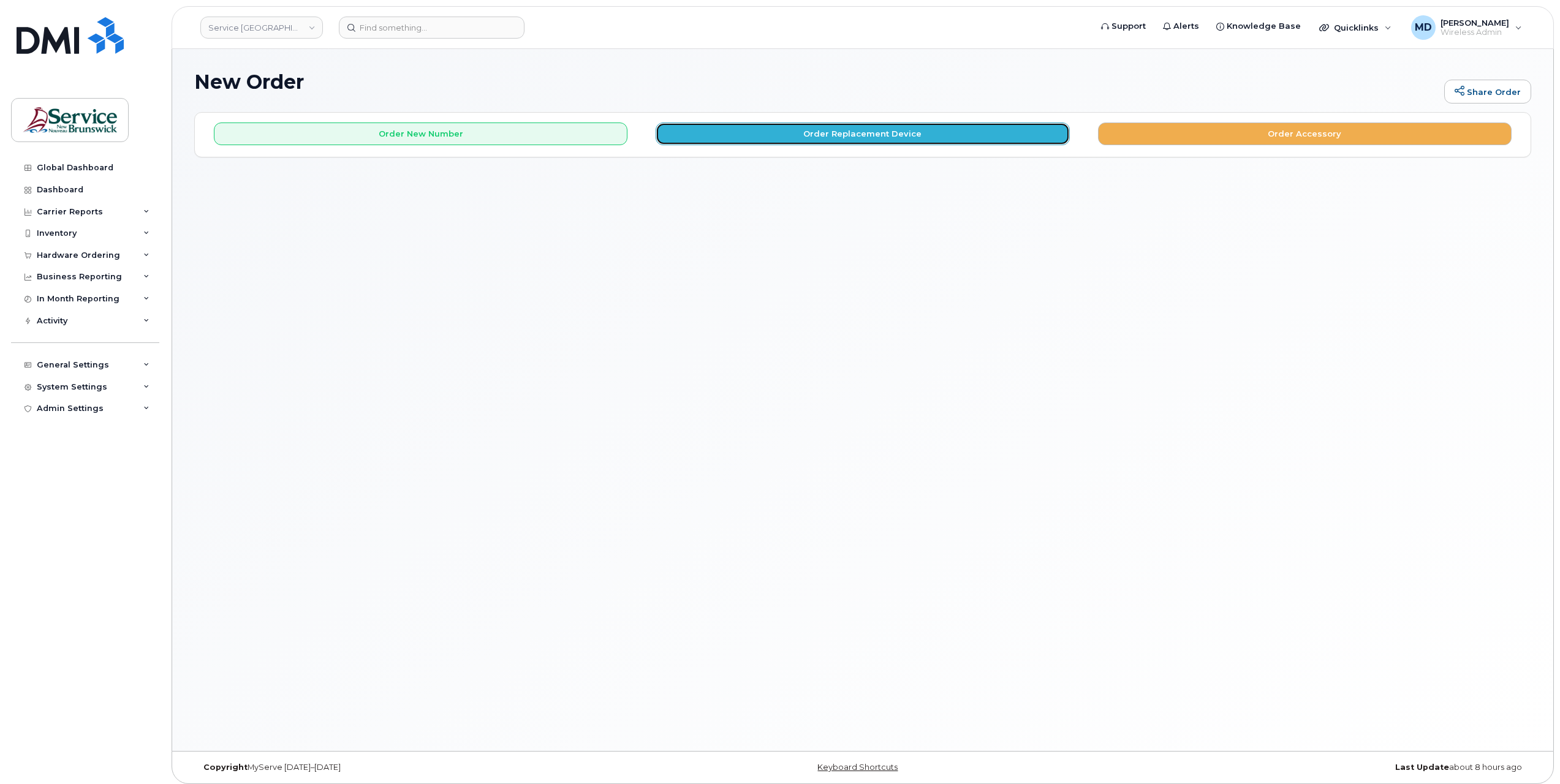
click at [857, 132] on button "Order Replacement Device" at bounding box center [862, 133] width 413 height 23
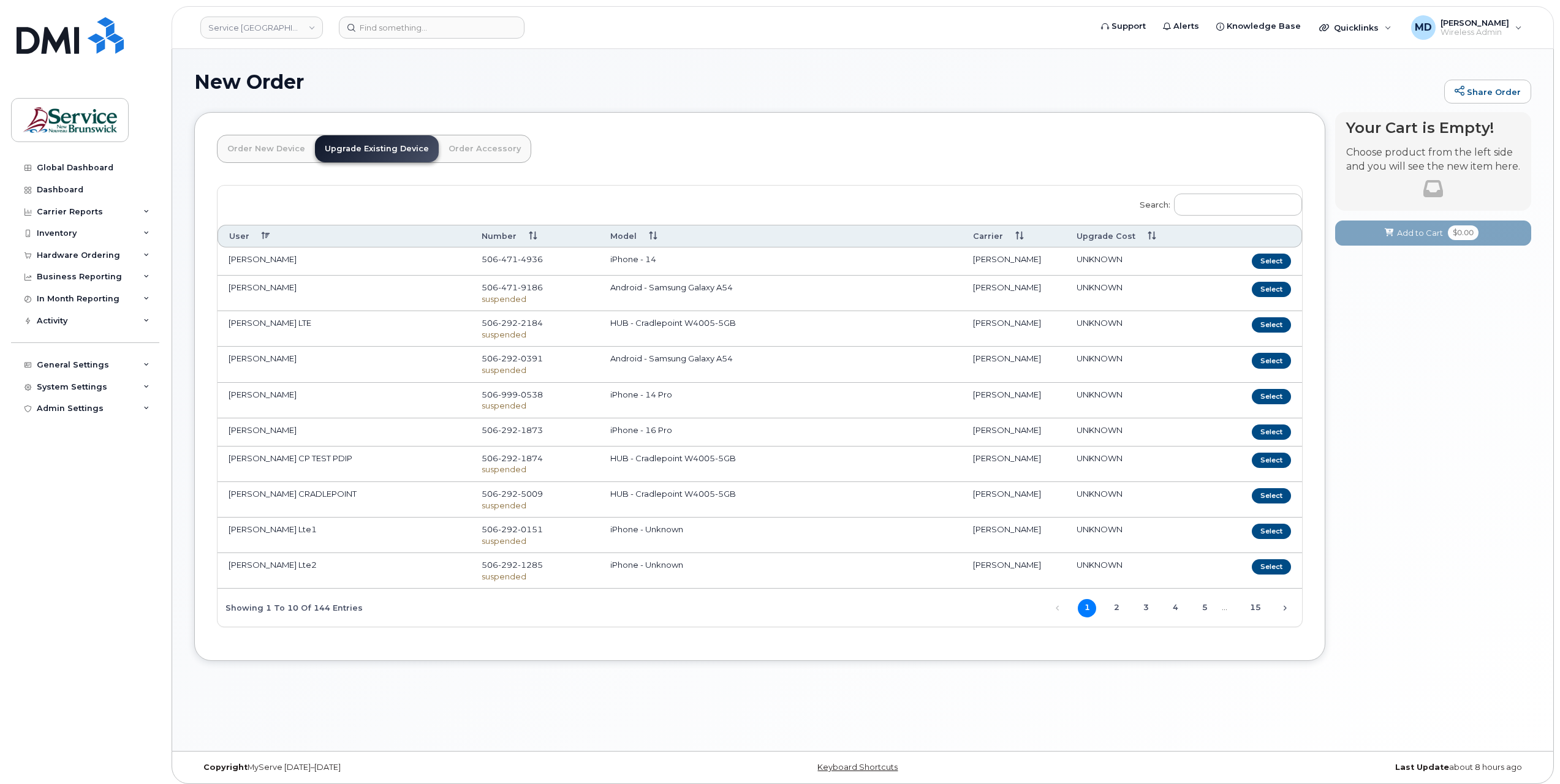
click at [991, 234] on th "Carrier" at bounding box center [1013, 236] width 104 height 23
click at [310, 28] on link "Service New Brunswick (SNB)" at bounding box center [261, 28] width 122 height 22
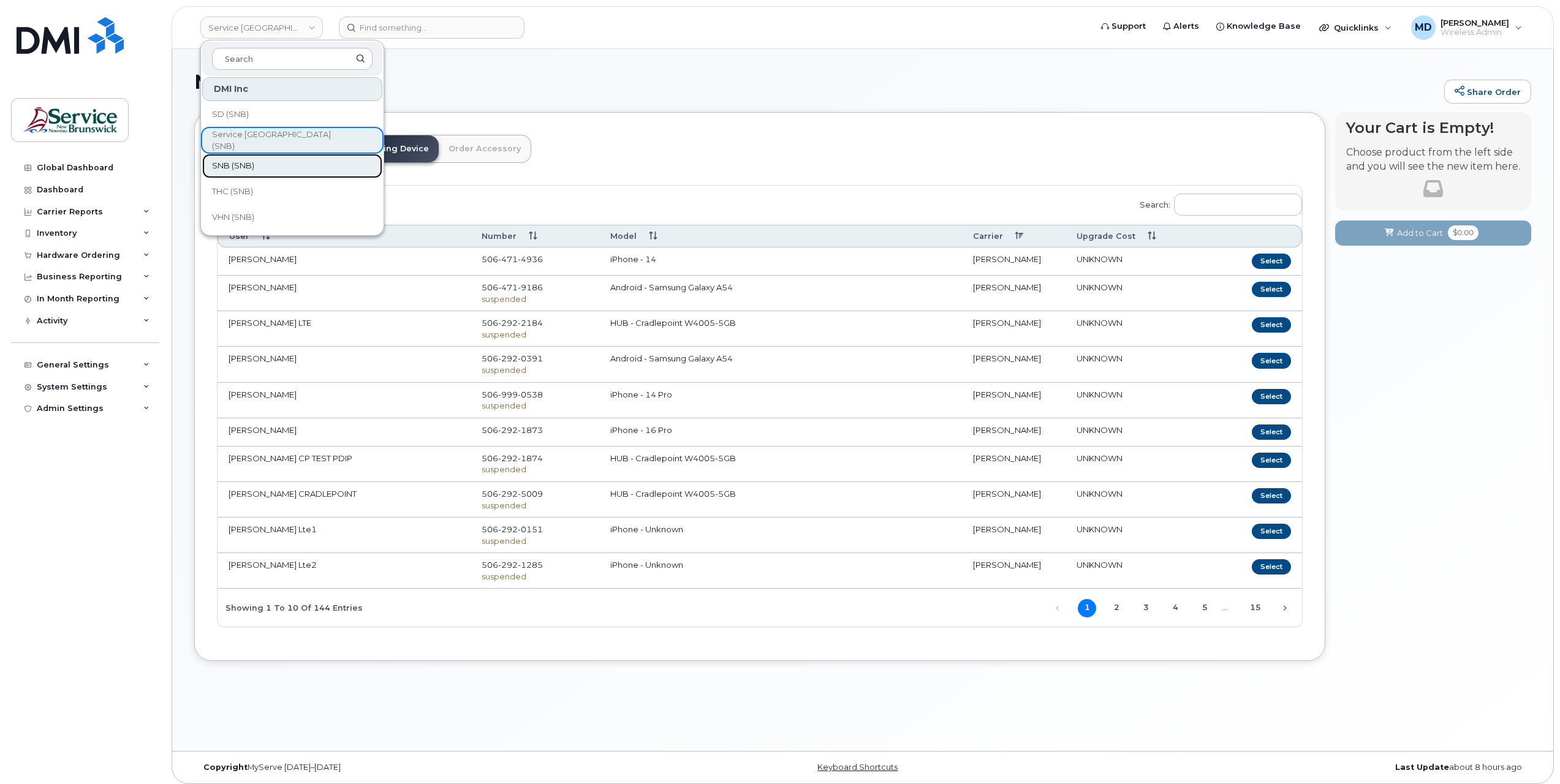
click at [284, 171] on link "SNB (SNB)" at bounding box center [292, 166] width 180 height 24
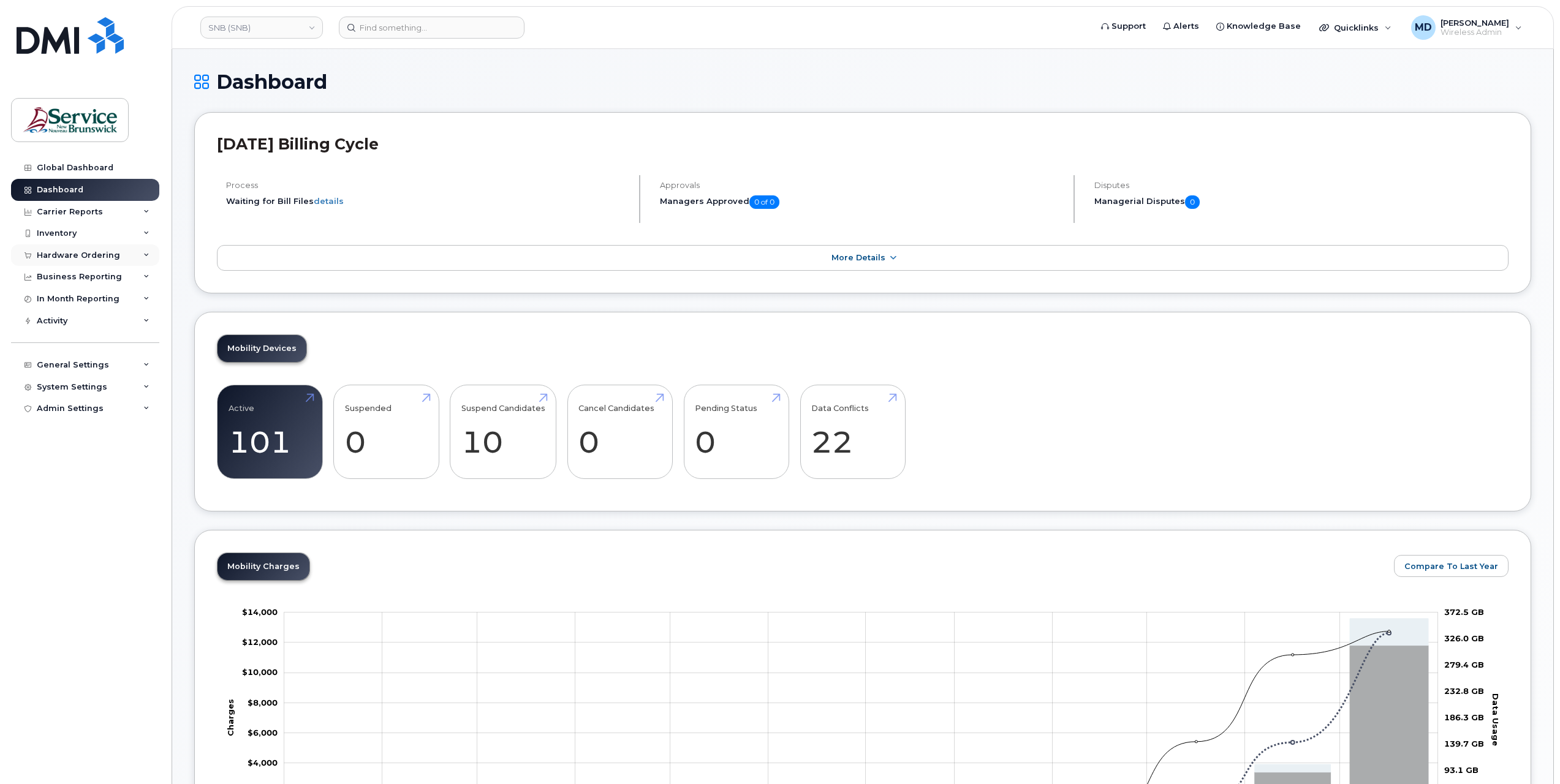
scroll to position [204, 0]
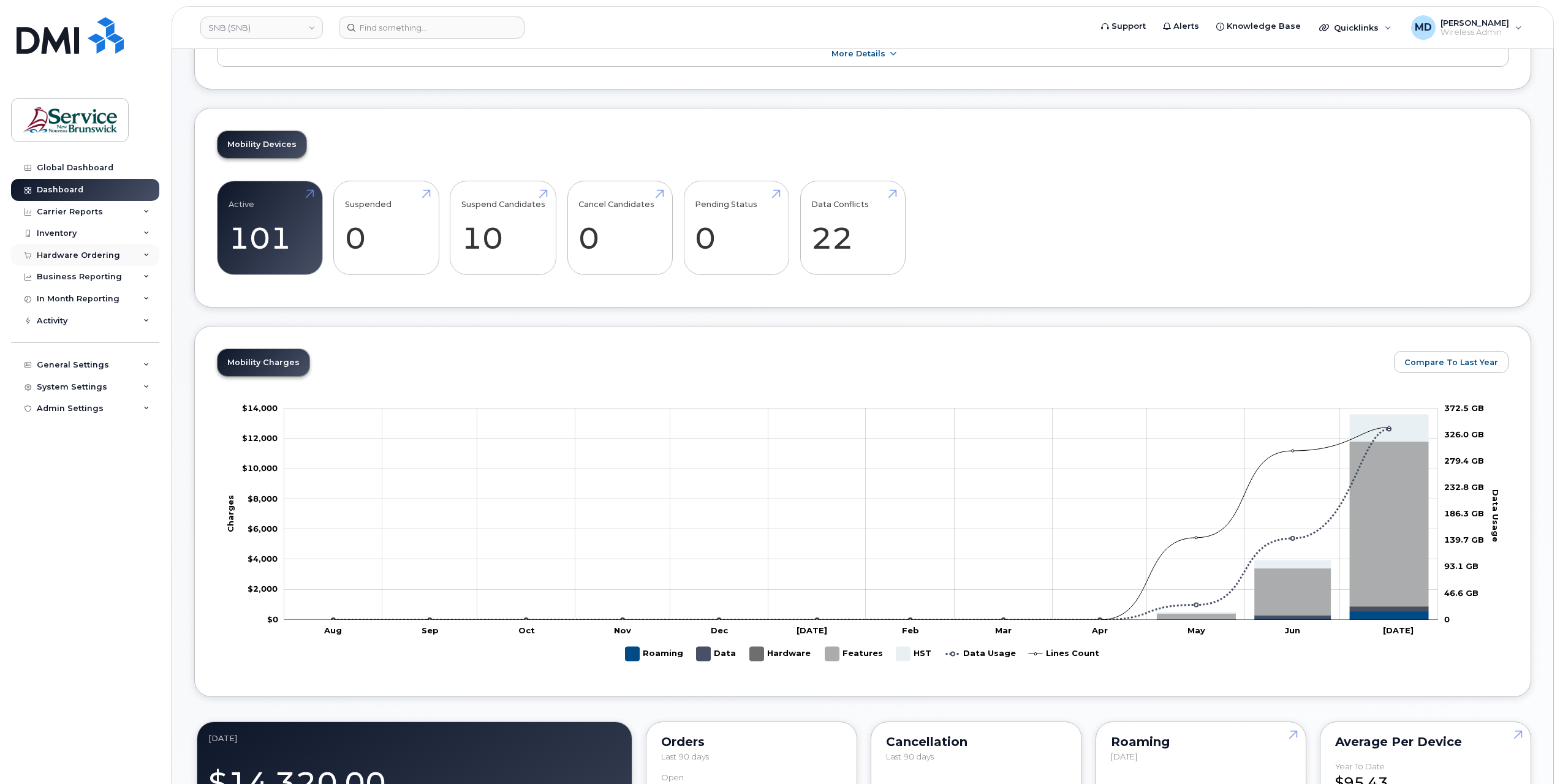
click at [88, 250] on div "Hardware Ordering" at bounding box center [79, 255] width 84 height 10
click at [72, 299] on link "Orders" at bounding box center [96, 301] width 127 height 23
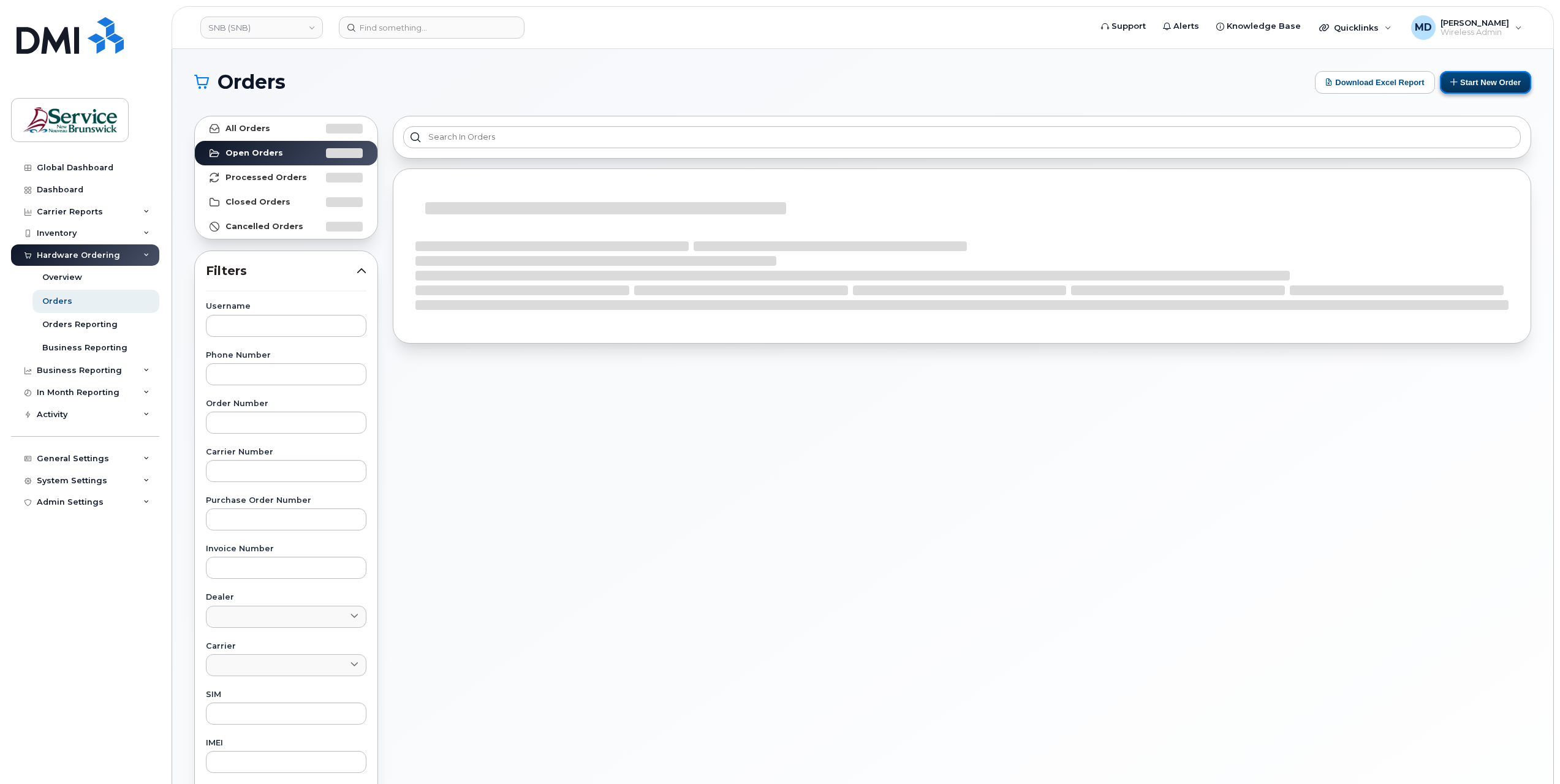
click at [1465, 85] on button "Start New Order" at bounding box center [1485, 82] width 91 height 23
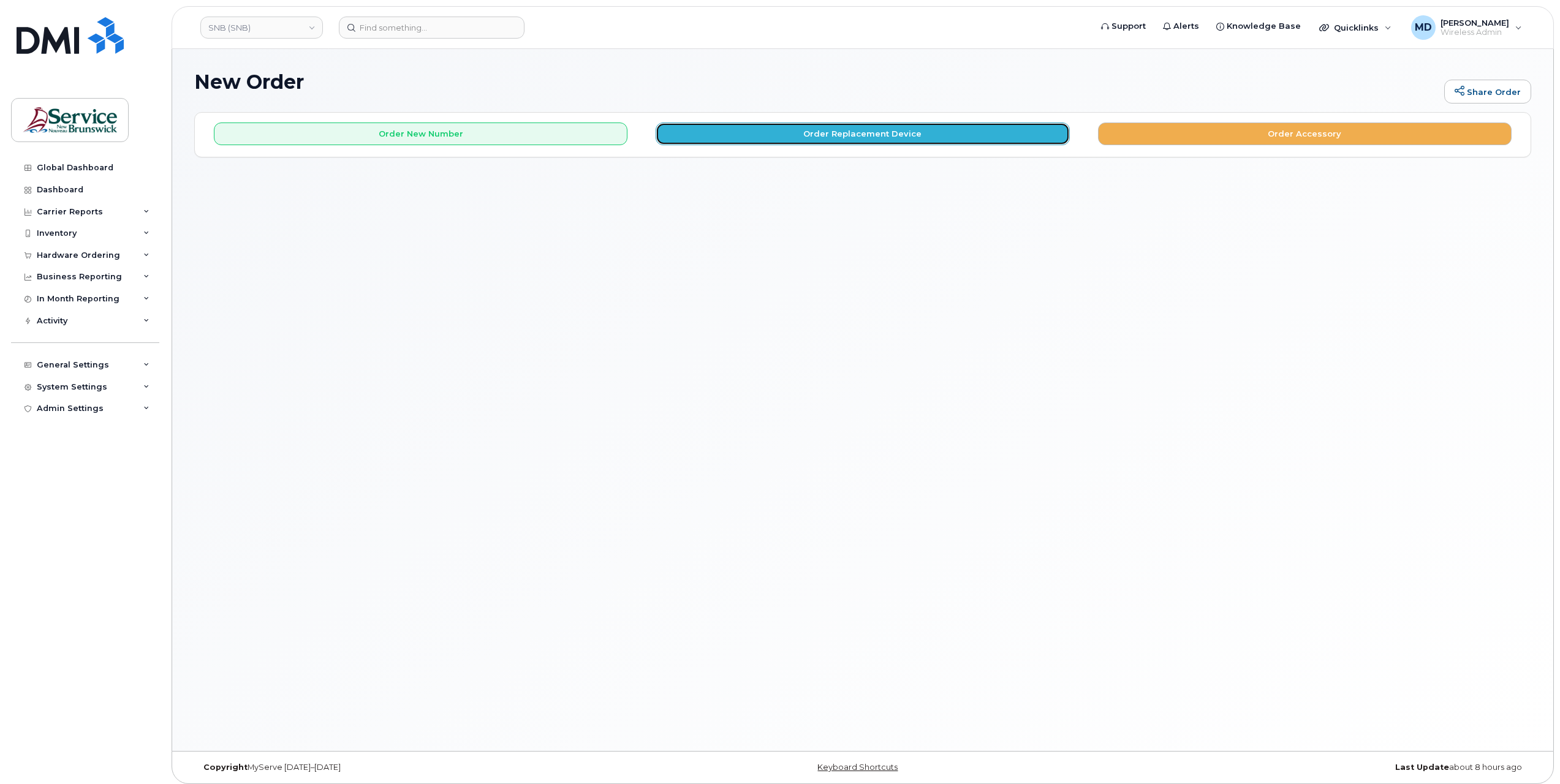
click at [778, 136] on button "Order Replacement Device" at bounding box center [862, 133] width 413 height 23
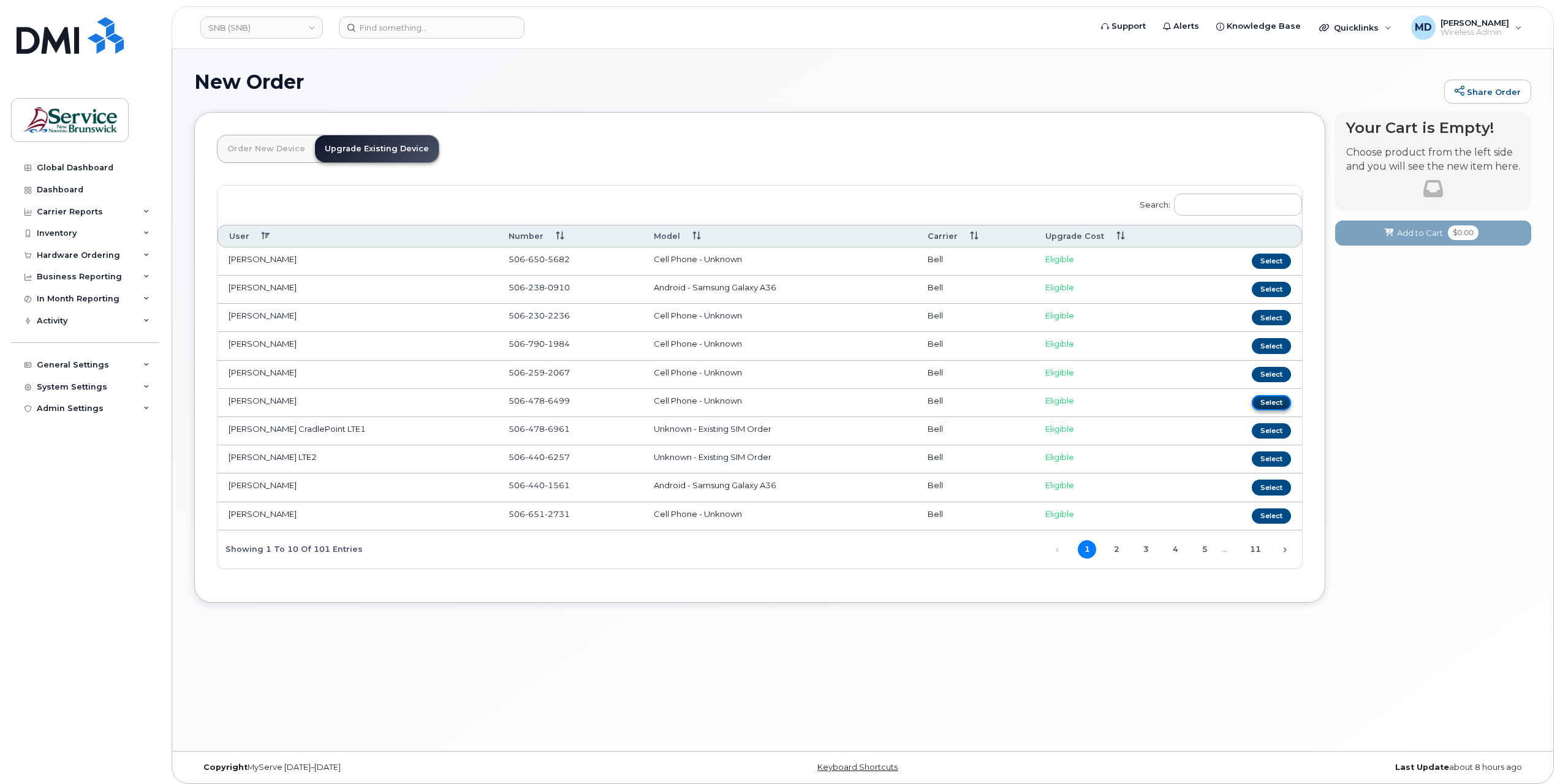
click at [1281, 395] on button "Select" at bounding box center [1271, 402] width 39 height 15
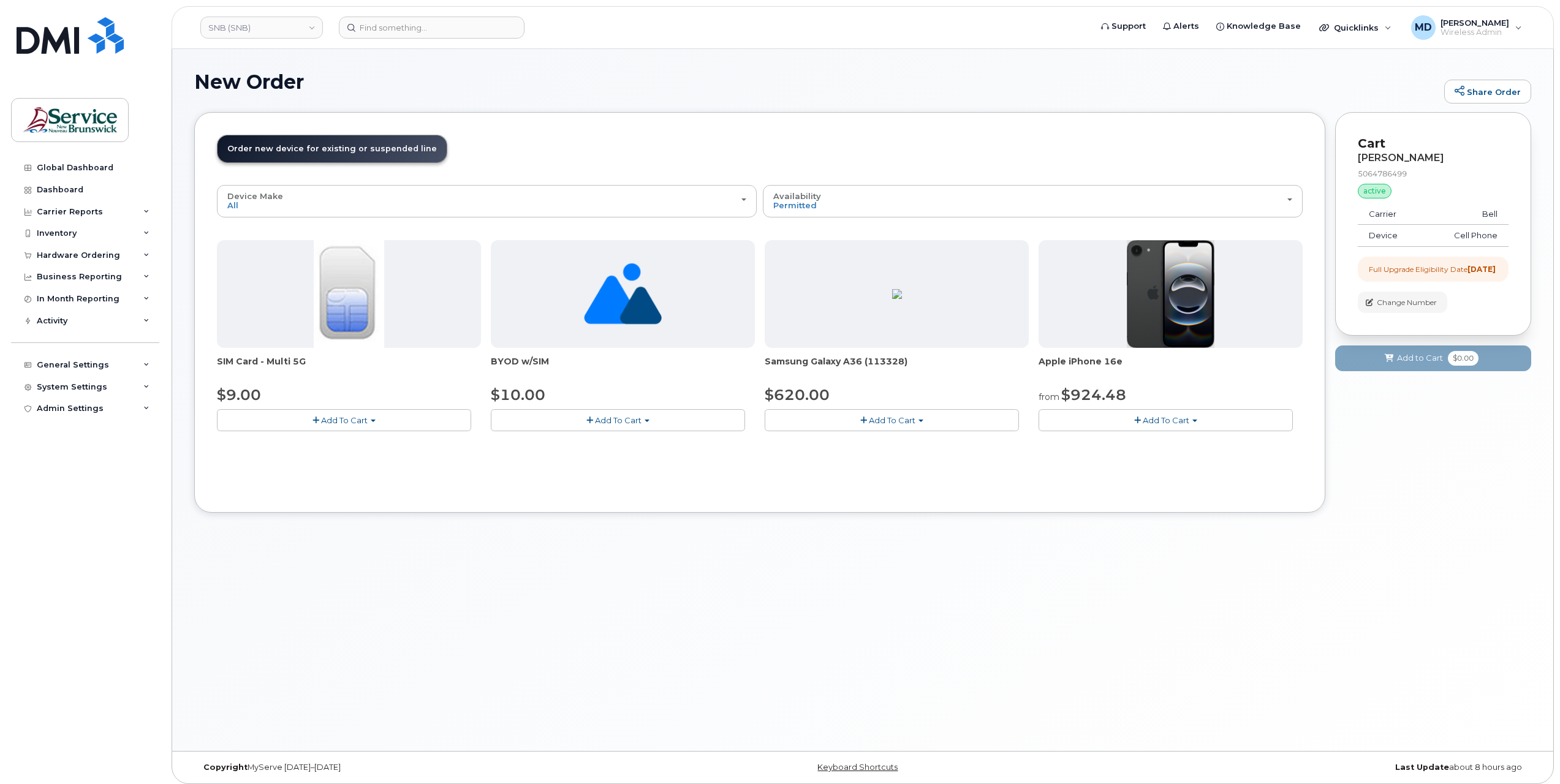
click at [383, 423] on button "Add To Cart" at bounding box center [344, 420] width 254 height 22
click at [334, 446] on link "$9.00 - Replacement SIM Card" at bounding box center [294, 443] width 148 height 15
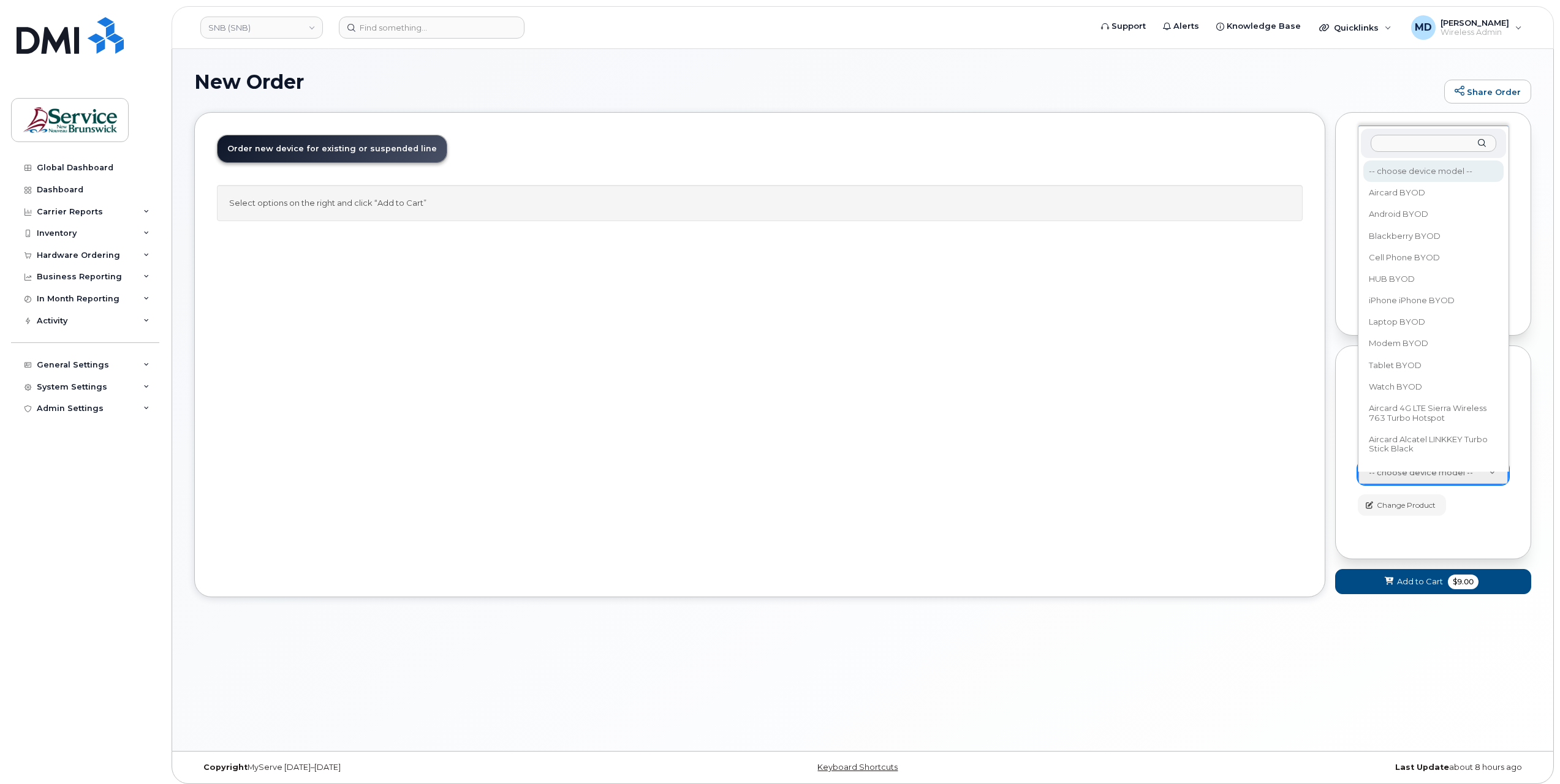
scroll to position [18, 0]
select select "2422"
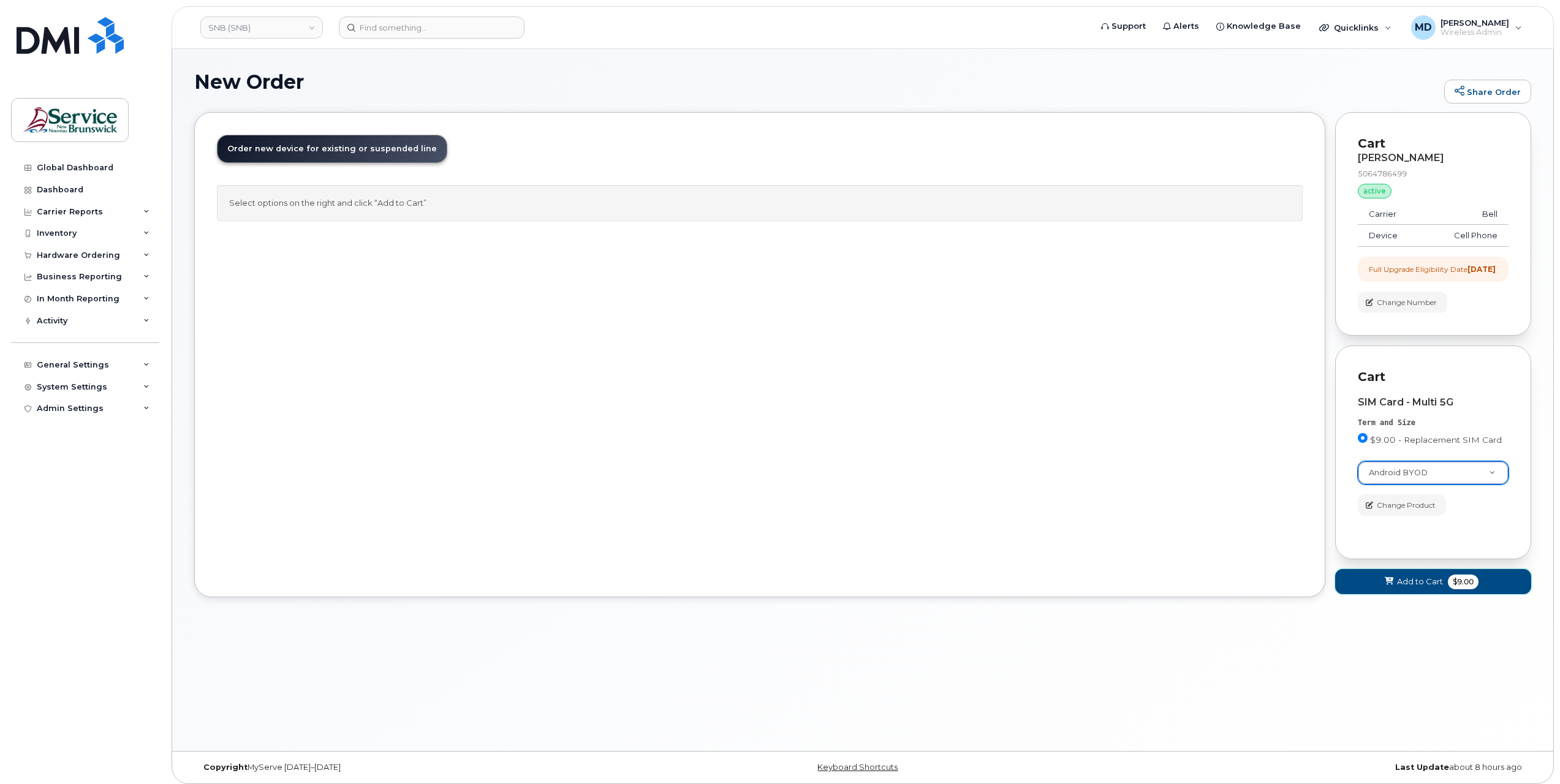
click at [1403, 587] on span "Add to Cart" at bounding box center [1419, 582] width 46 height 12
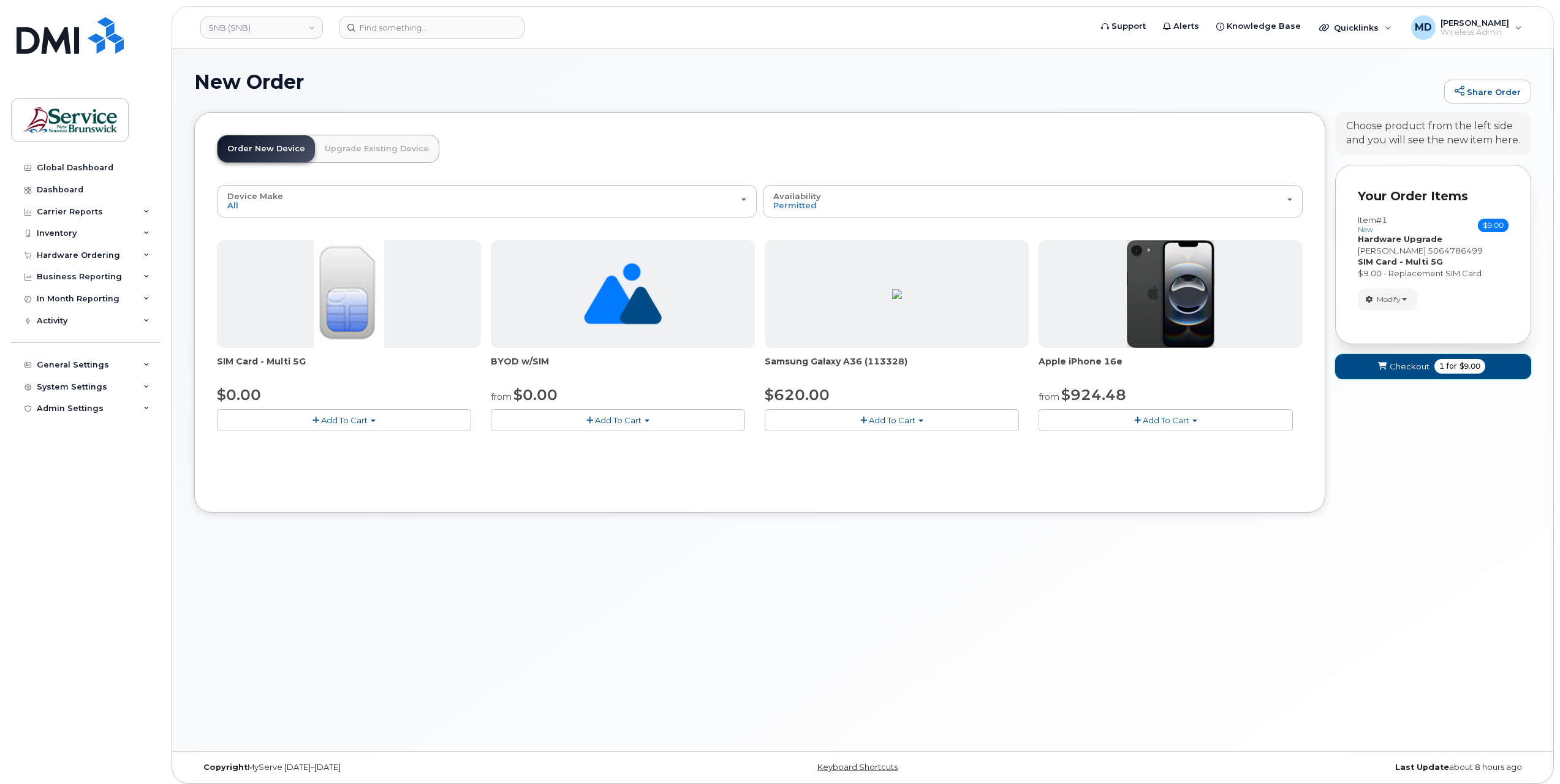
click at [1399, 364] on span "Checkout" at bounding box center [1409, 366] width 40 height 12
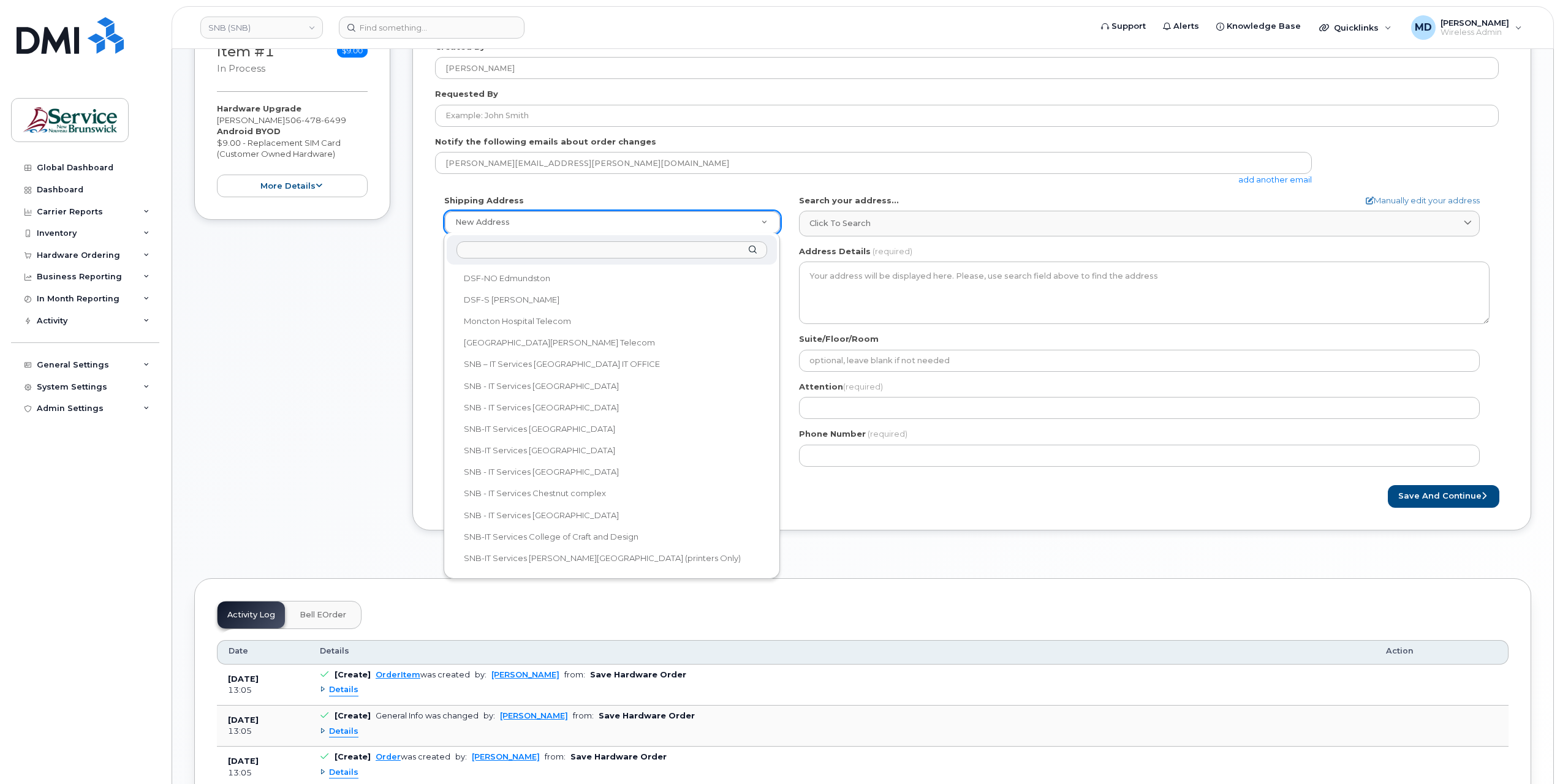
scroll to position [612, 0]
select select
type textarea "15 King Sq N Saint John New Brunswick E2L 1E6"
type input "Cory Ducey"
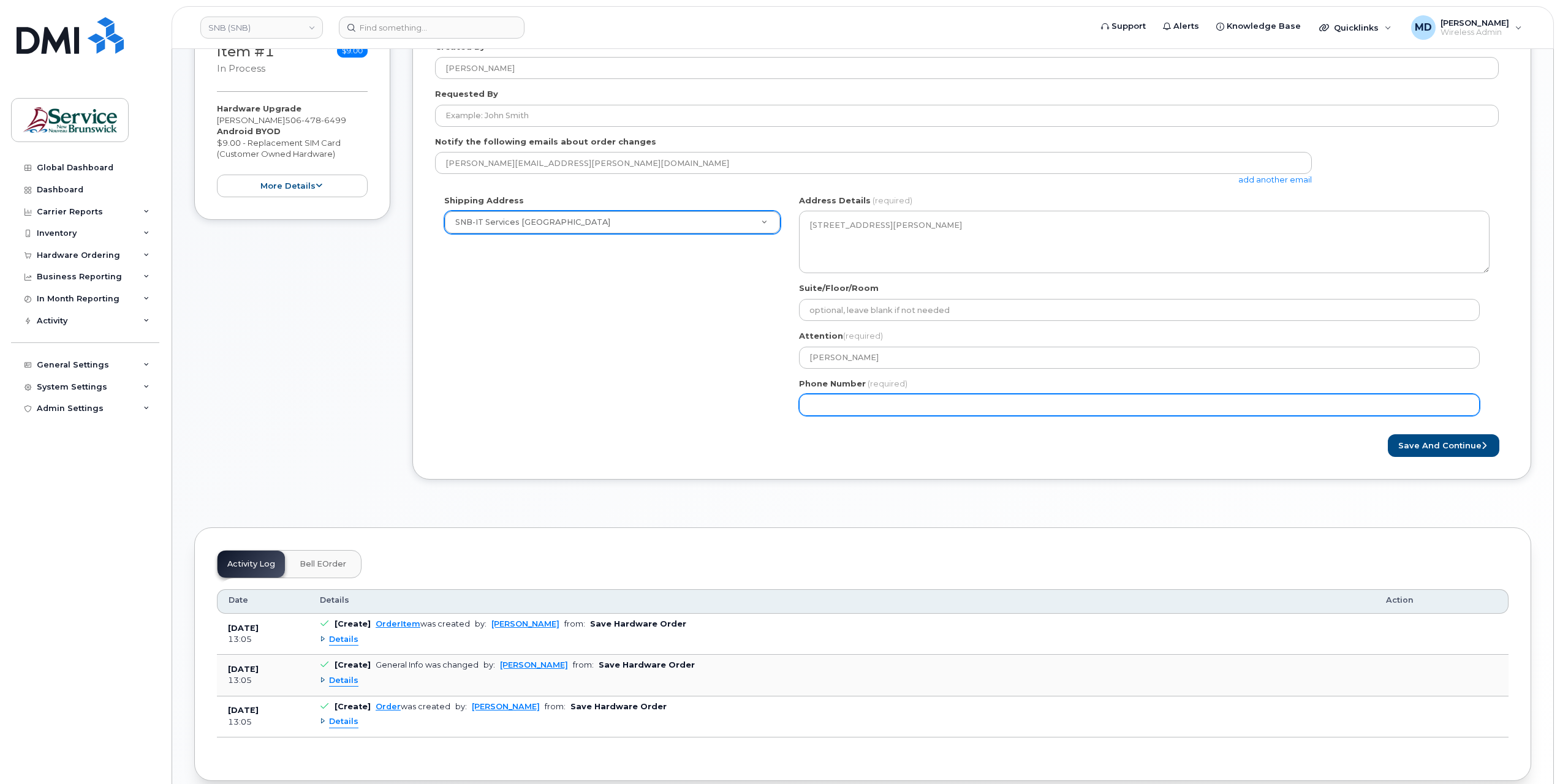
click at [870, 406] on input "Phone Number" at bounding box center [1139, 405] width 680 height 22
type input "1234567982"
select select
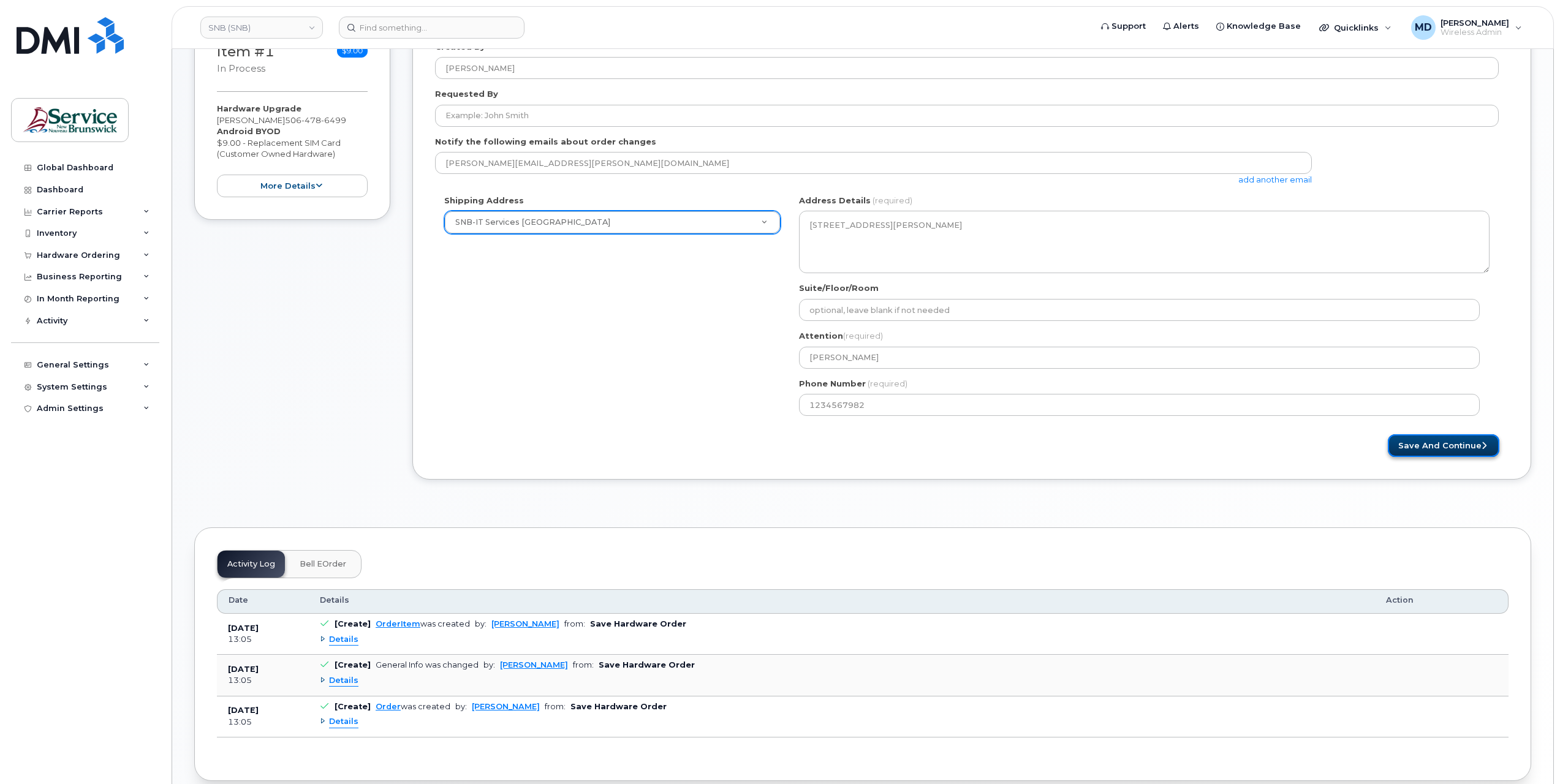
click at [1462, 449] on button "Save and Continue" at bounding box center [1443, 445] width 111 height 23
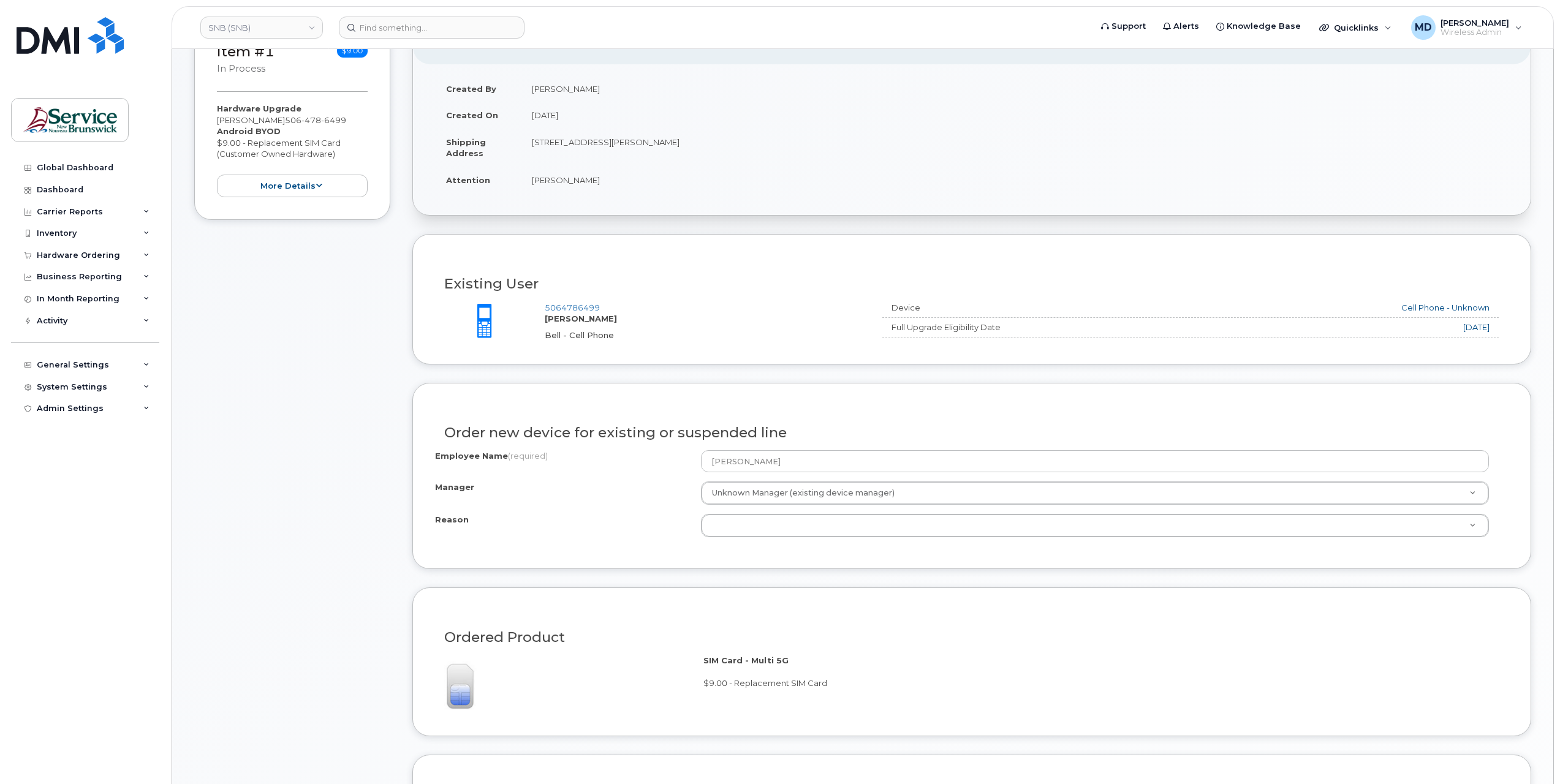
scroll to position [408, 0]
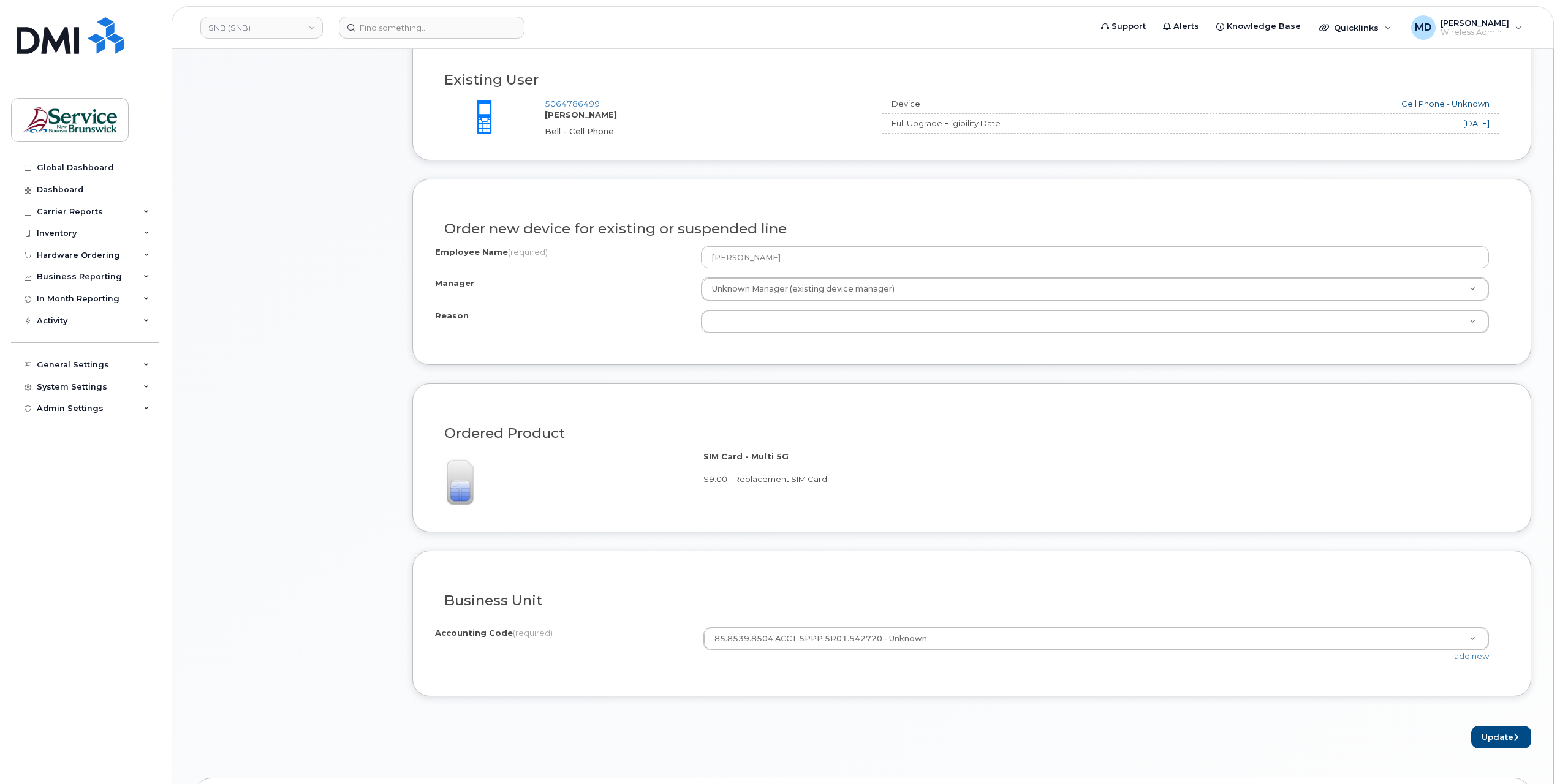
click at [1048, 120] on div "Full Upgrade Eligibility Date" at bounding box center [1010, 124] width 257 height 12
click at [794, 461] on div "SIM Card - Multi 5G $9.00 - Replacement SIM Card" at bounding box center [1101, 468] width 795 height 34
click at [805, 474] on span "$9.00 - Replacement SIM Card" at bounding box center [765, 479] width 124 height 10
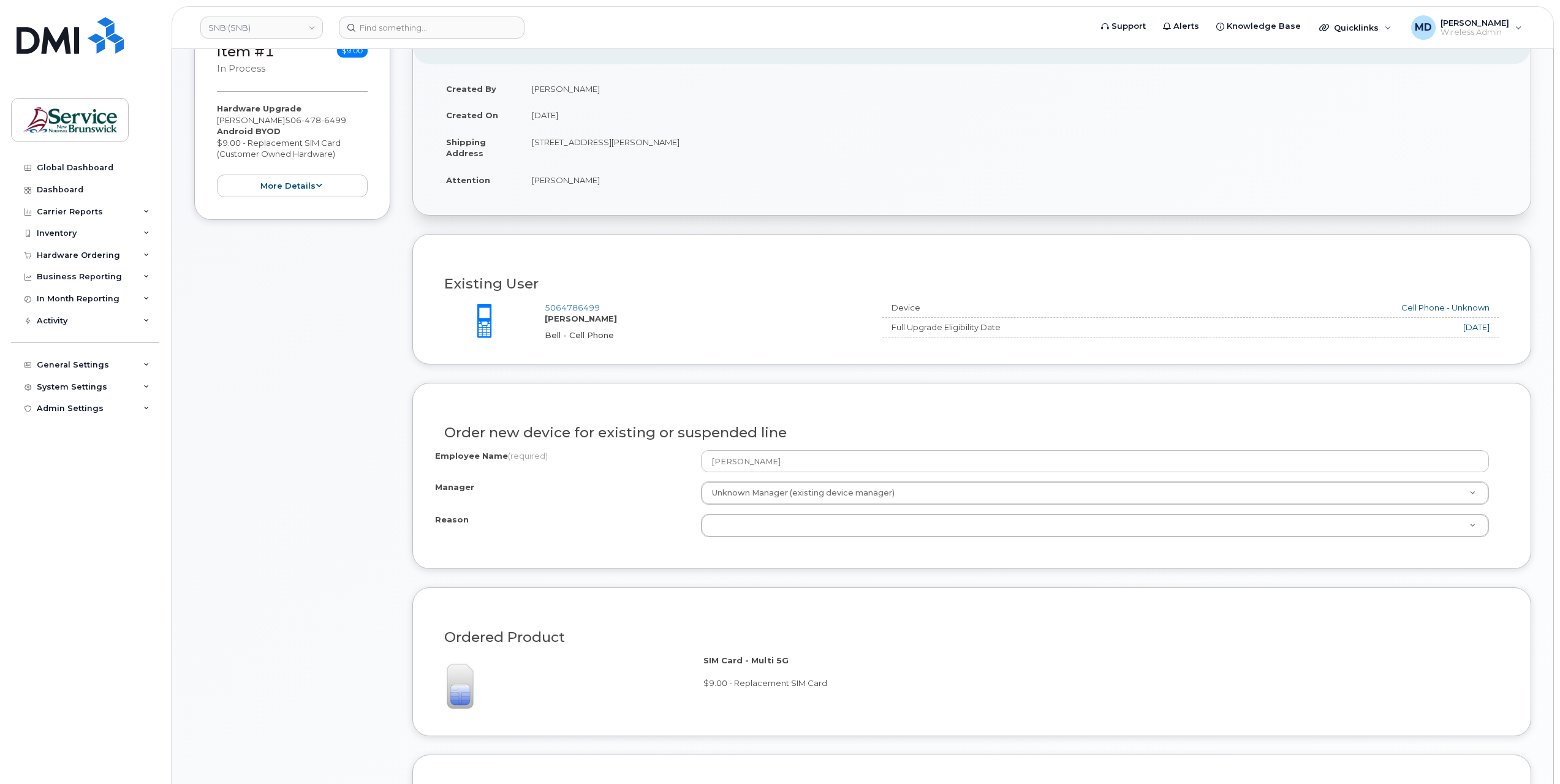
scroll to position [0, 0]
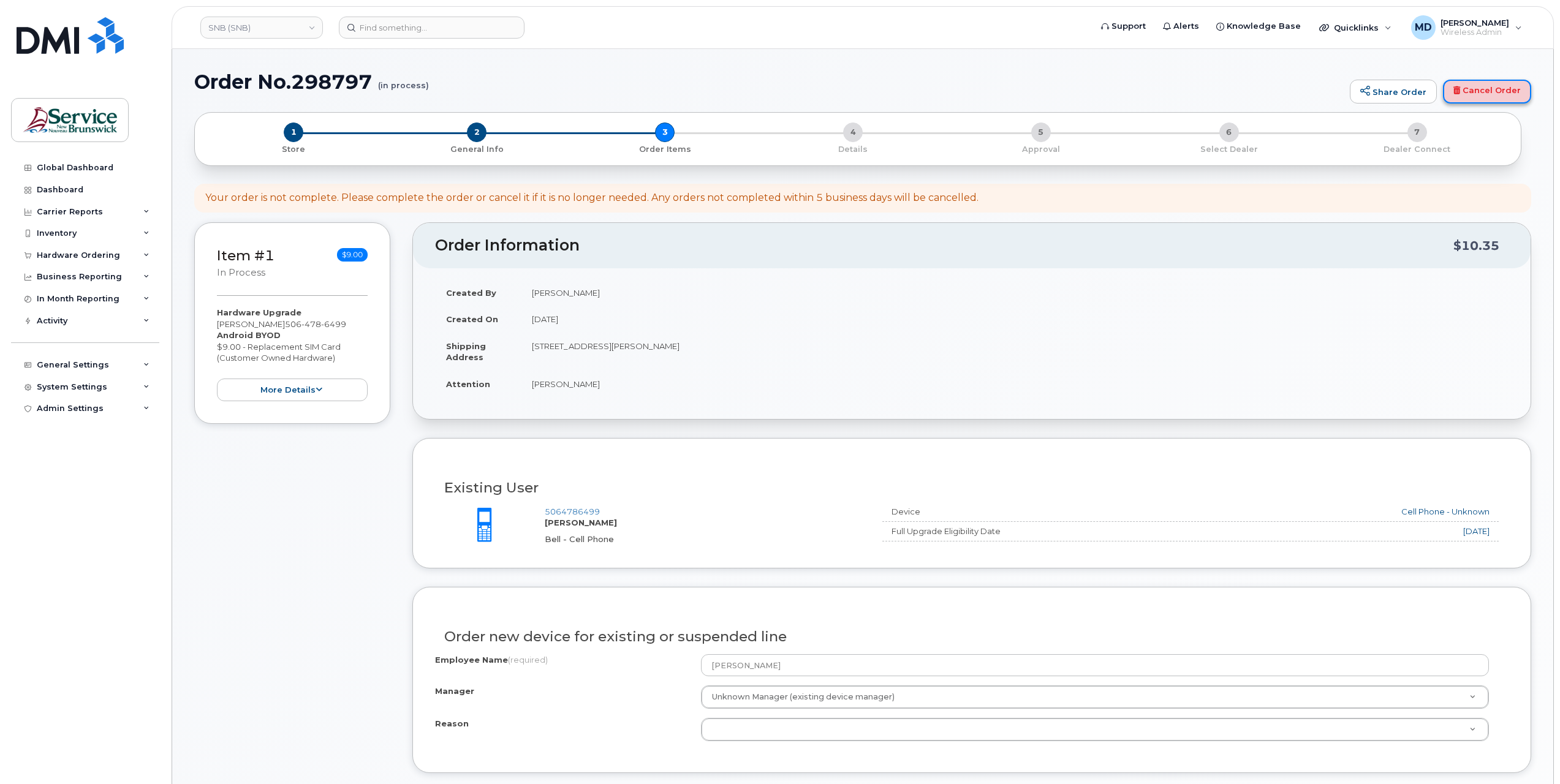
click at [1476, 93] on link "Cancel Order" at bounding box center [1486, 91] width 88 height 24
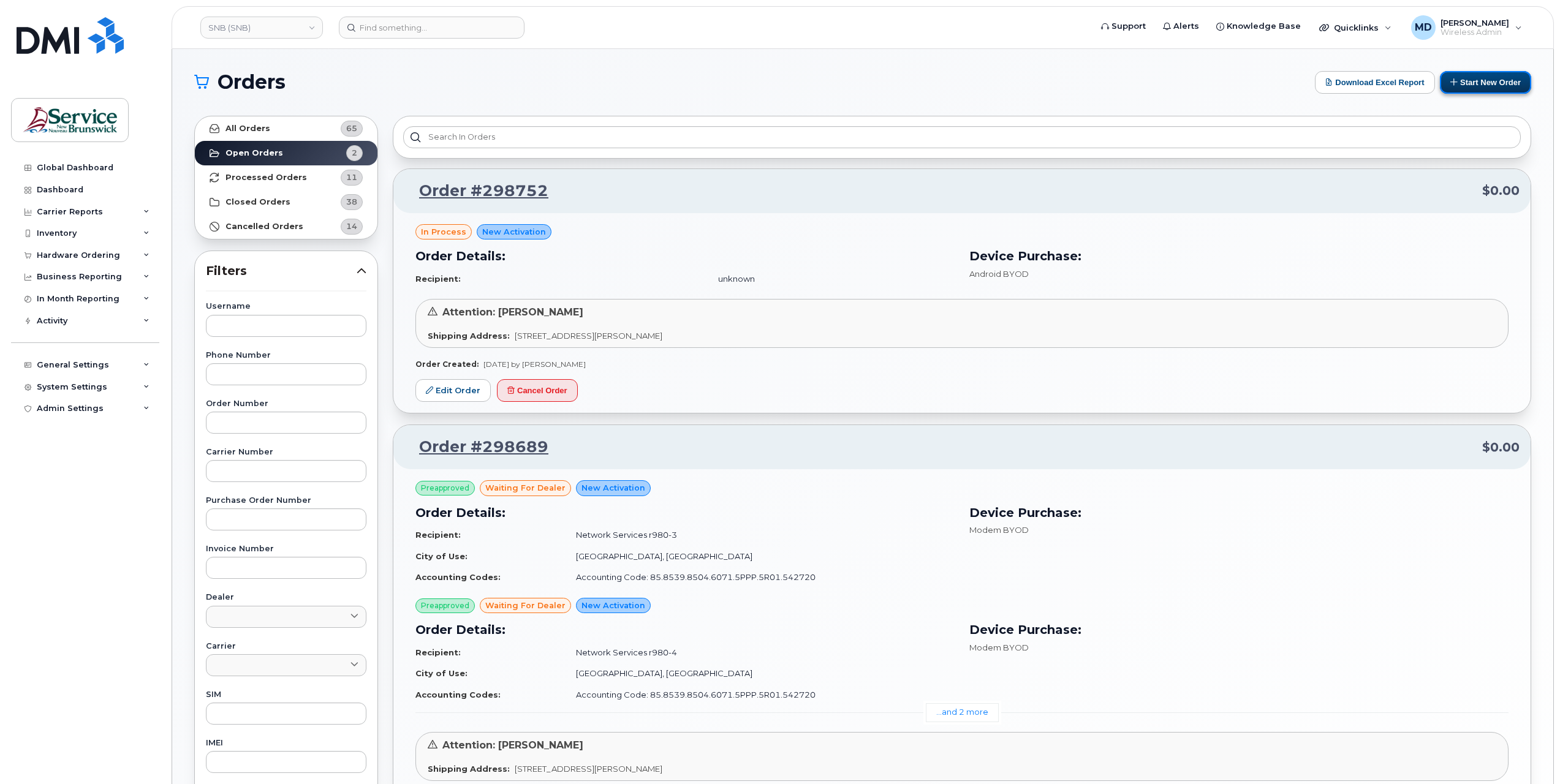
click at [1480, 86] on button "Start New Order" at bounding box center [1485, 82] width 91 height 23
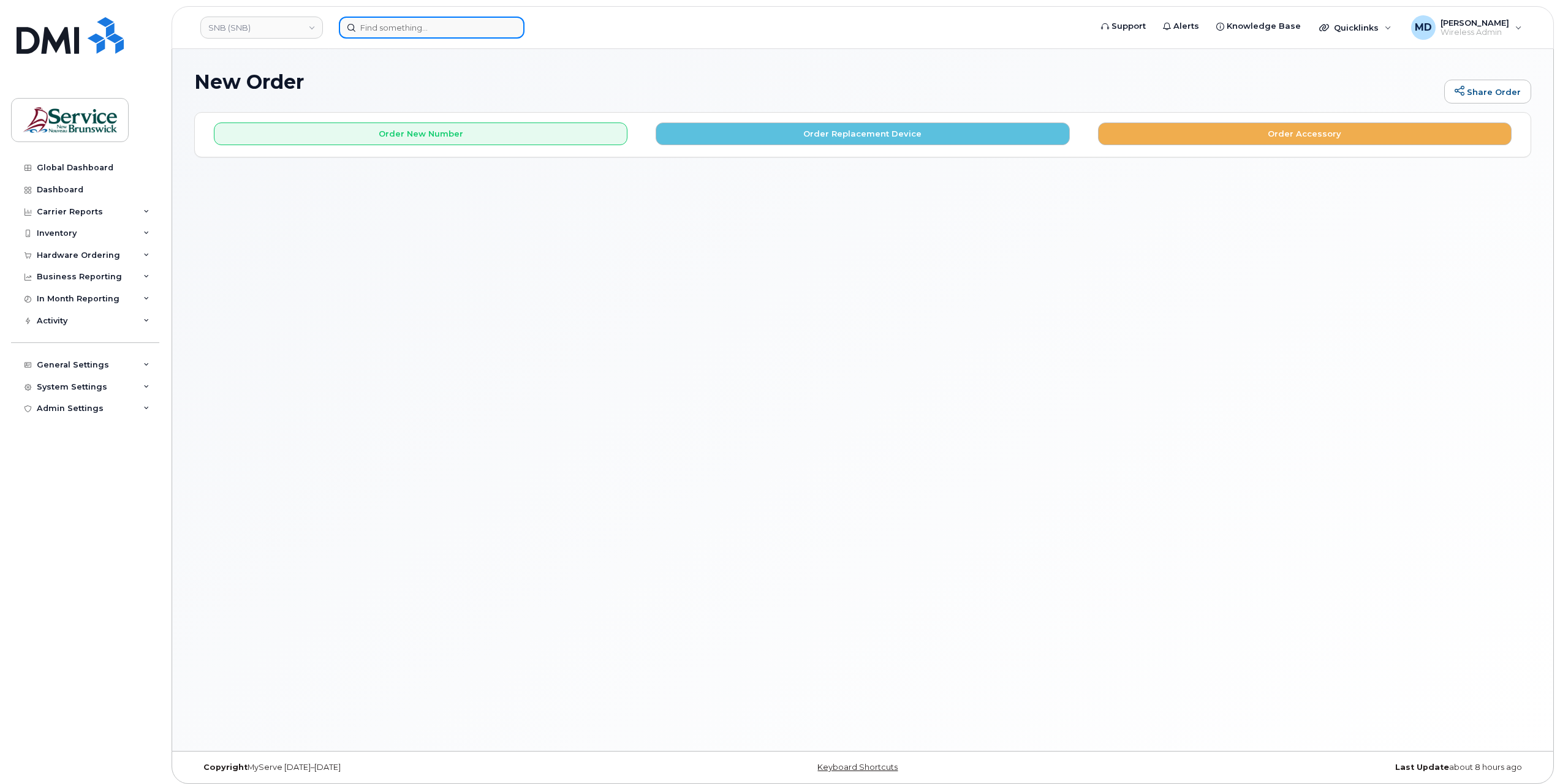
click at [398, 28] on input at bounding box center [432, 28] width 186 height 22
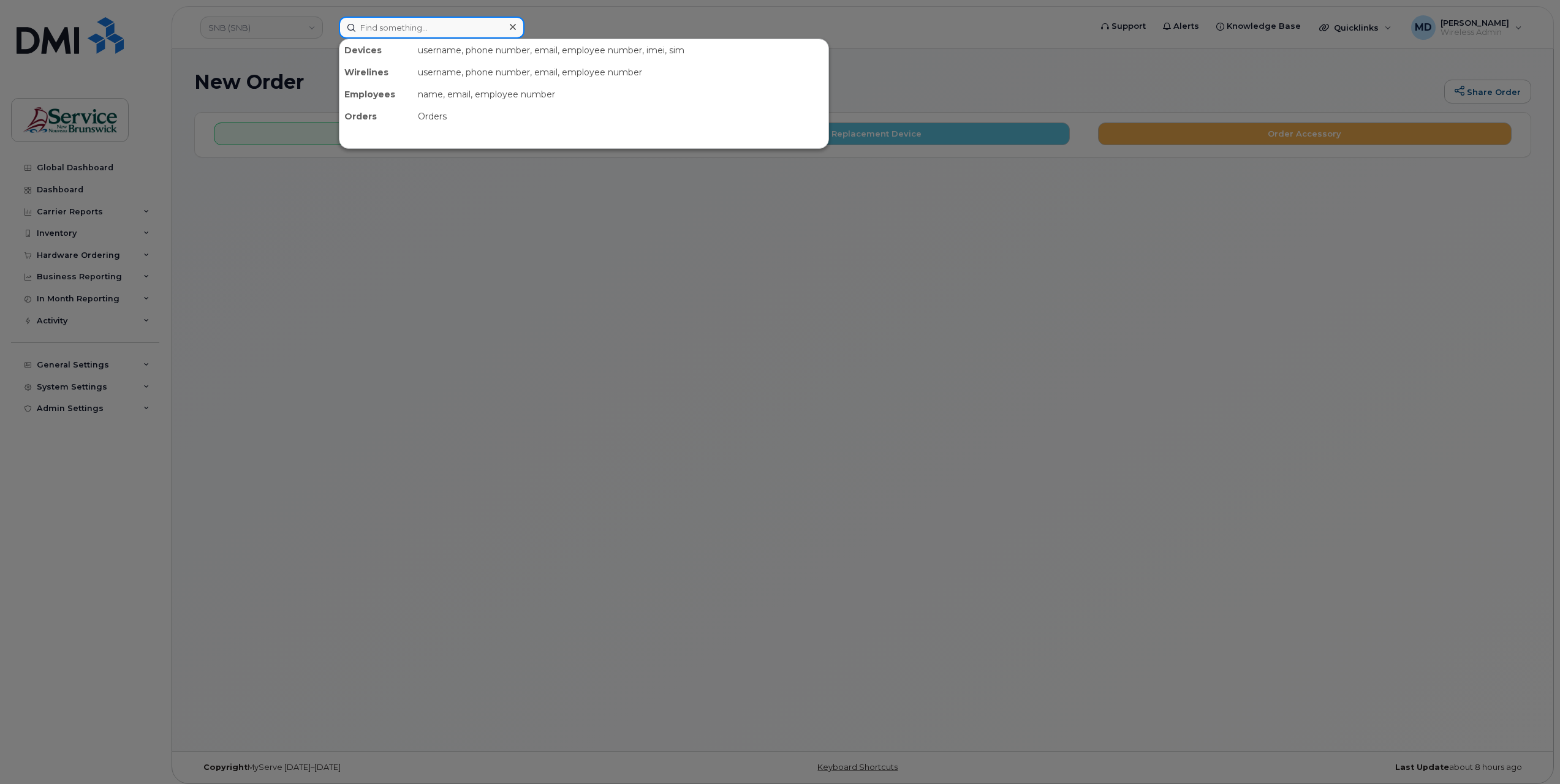
paste input "[PHONE_NUMBER]"
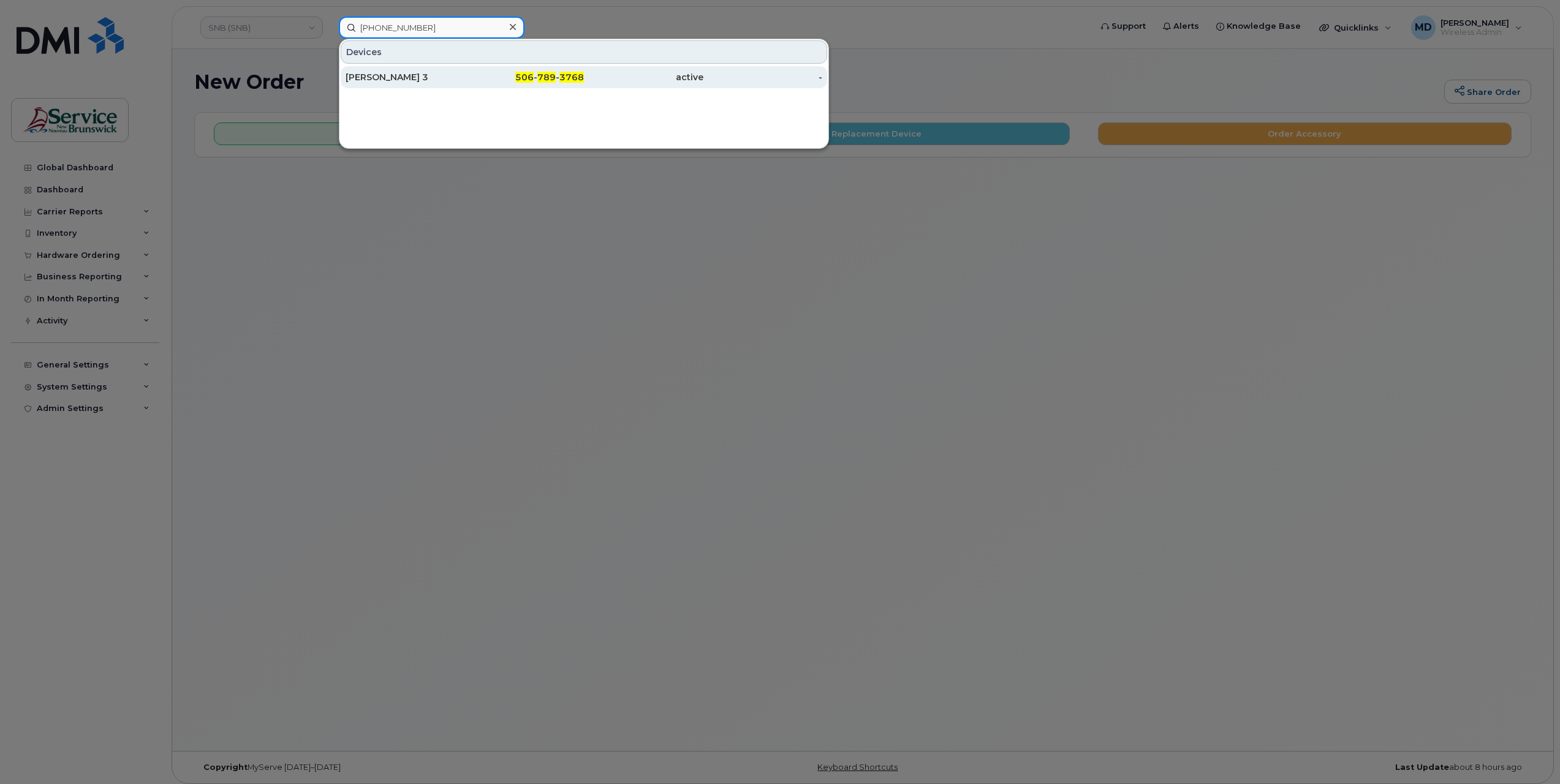
type input "[PHONE_NUMBER]"
click at [418, 75] on div "[PERSON_NAME] 3" at bounding box center [405, 77] width 120 height 13
